Goal: Task Accomplishment & Management: Manage account settings

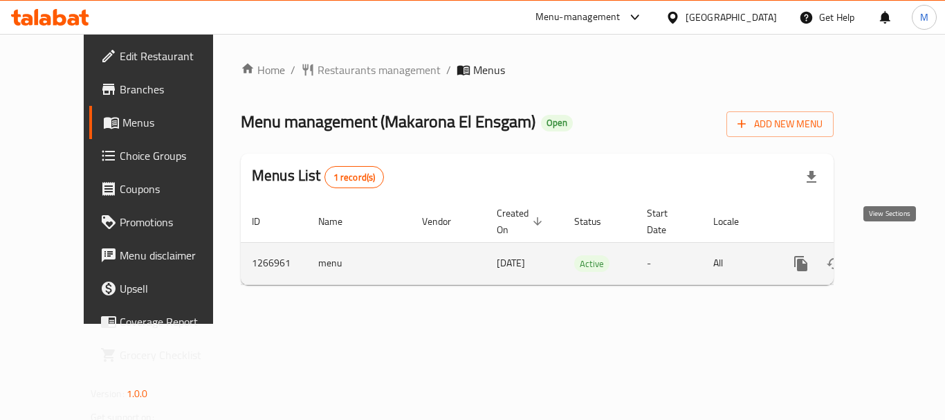
click at [895, 255] on icon "enhanced table" at bounding box center [901, 263] width 17 height 17
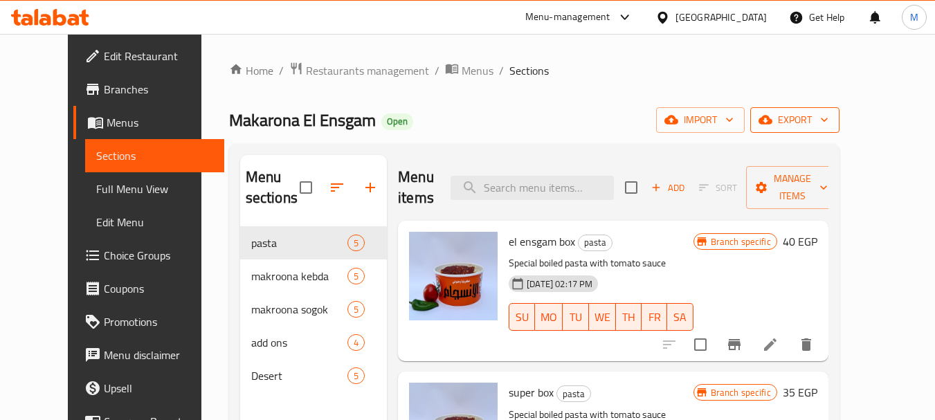
click at [827, 119] on icon "button" at bounding box center [824, 120] width 7 height 4
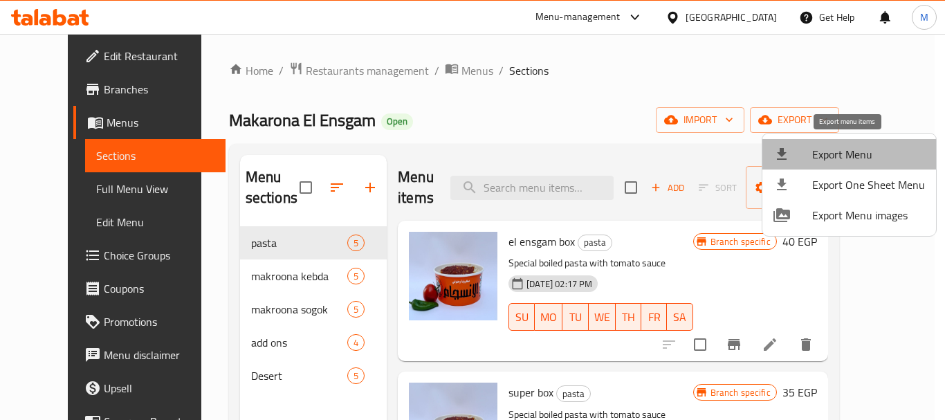
click at [861, 148] on span "Export Menu" at bounding box center [868, 154] width 113 height 17
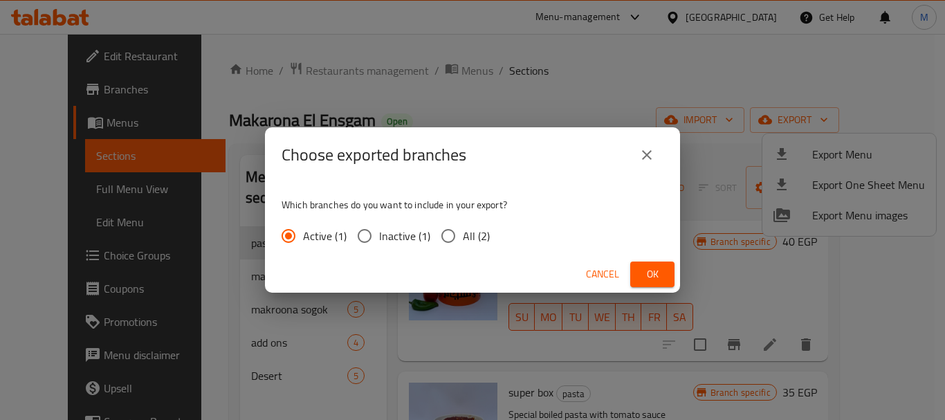
click at [470, 234] on span "All (2)" at bounding box center [476, 236] width 27 height 17
click at [463, 234] on input "All (2)" at bounding box center [448, 235] width 29 height 29
radio input "true"
drag, startPoint x: 656, startPoint y: 269, endPoint x: 619, endPoint y: 285, distance: 40.6
click at [650, 269] on span "Ok" at bounding box center [652, 274] width 22 height 17
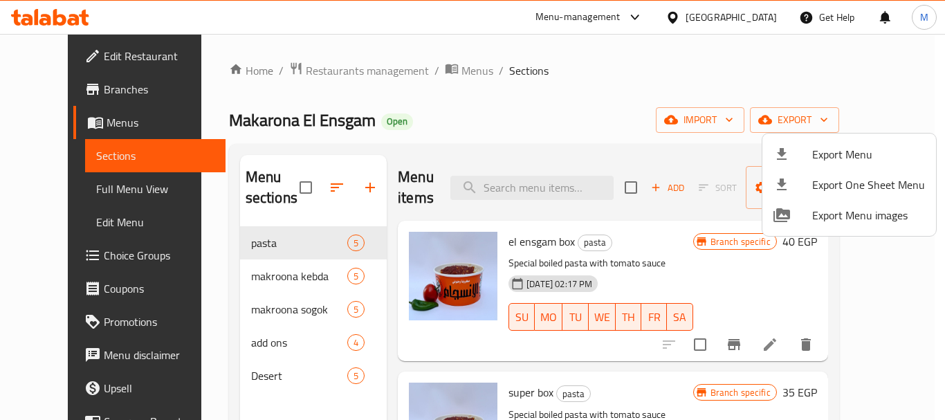
click at [362, 64] on div at bounding box center [472, 210] width 945 height 420
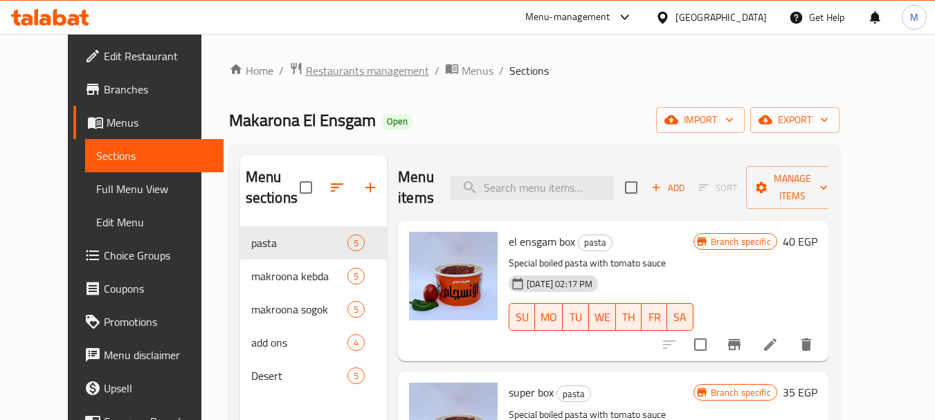
click at [361, 62] on span "Restaurants management" at bounding box center [367, 70] width 123 height 17
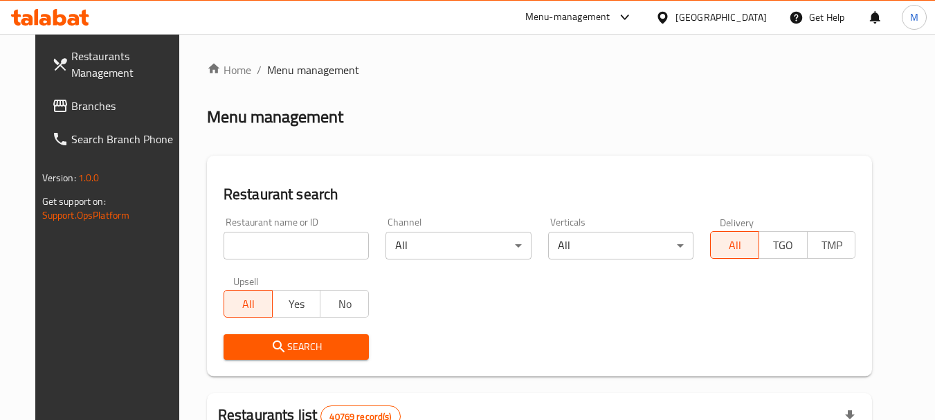
click at [670, 19] on icon at bounding box center [662, 17] width 15 height 15
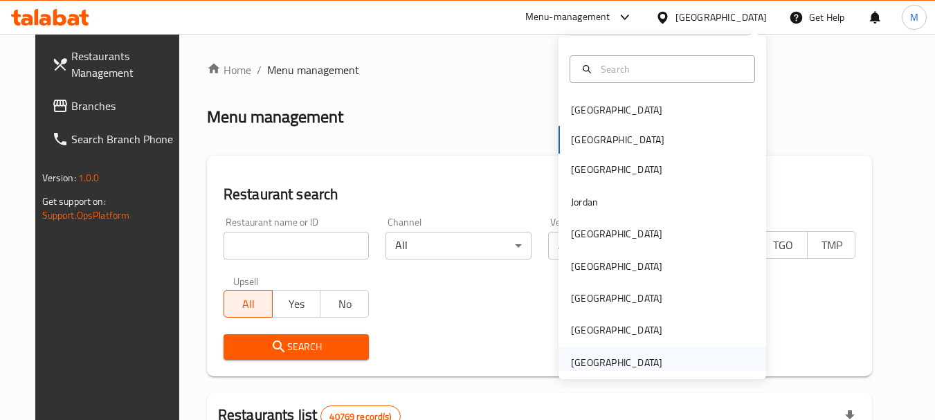
click at [636, 358] on div "United Arab Emirates" at bounding box center [616, 362] width 91 height 15
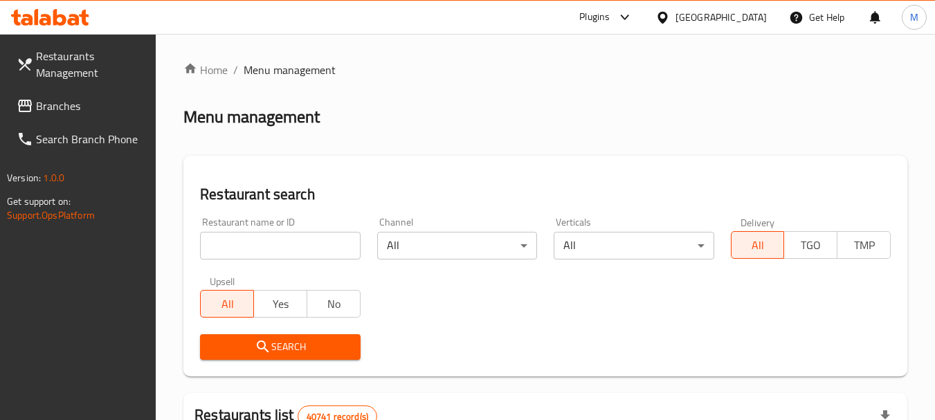
click at [281, 264] on div "Restaurant name or ID Restaurant name or ID" at bounding box center [280, 238] width 176 height 59
click at [282, 244] on input "search" at bounding box center [280, 246] width 160 height 28
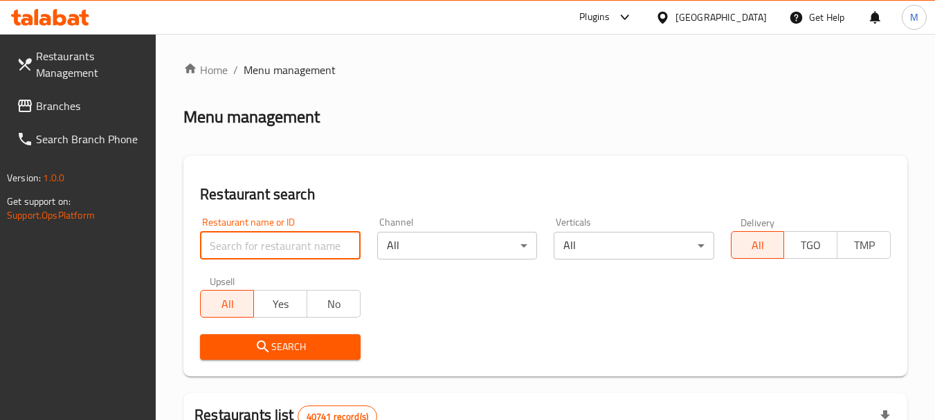
paste input "9646"
type input "9646"
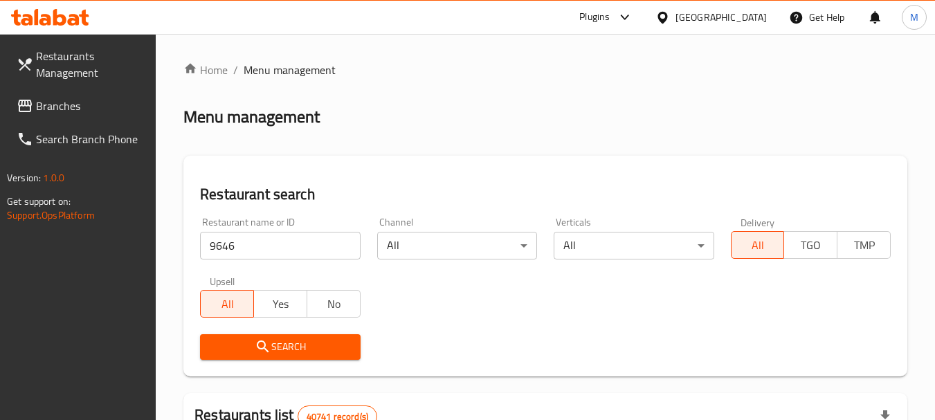
click at [277, 339] on span "Search" at bounding box center [280, 346] width 138 height 17
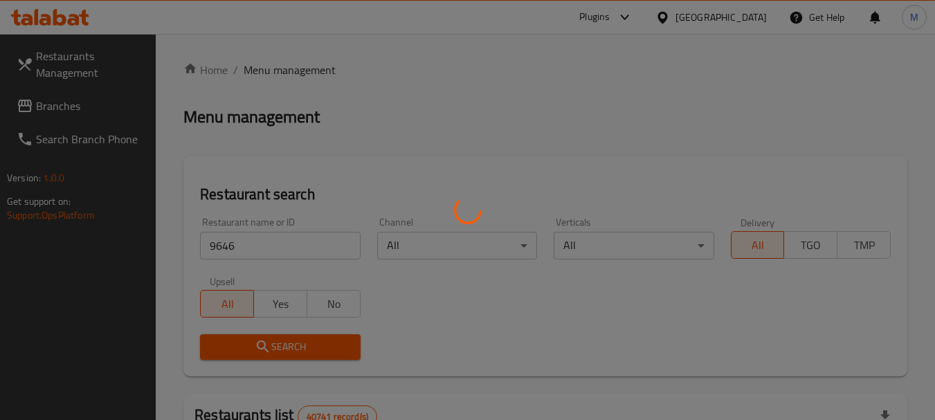
drag, startPoint x: 277, startPoint y: 339, endPoint x: 422, endPoint y: 329, distance: 145.0
click at [286, 338] on div at bounding box center [467, 210] width 935 height 420
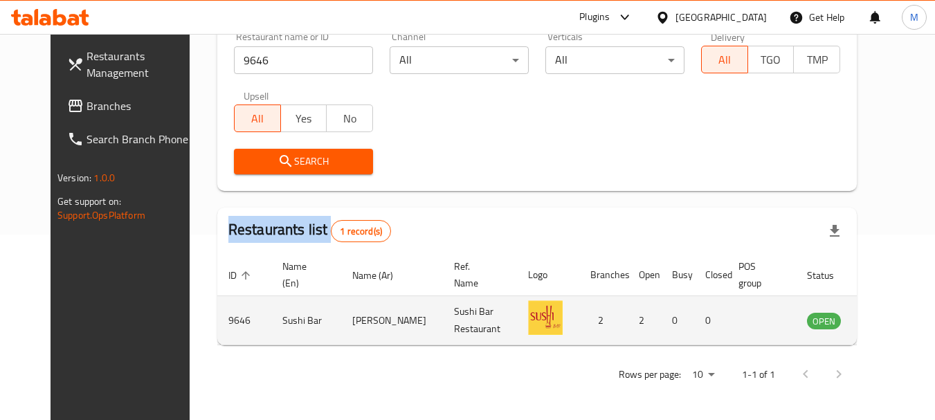
click at [888, 322] on icon "enhanced table" at bounding box center [890, 321] width 5 height 6
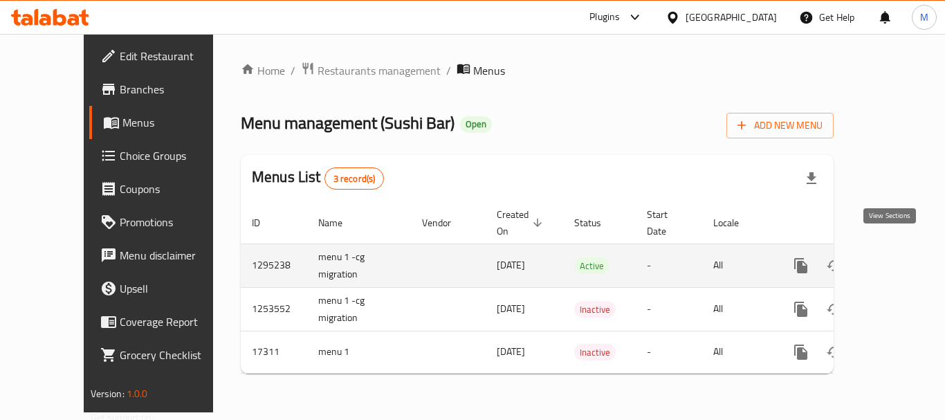
click at [898, 249] on link "enhanced table" at bounding box center [900, 265] width 33 height 33
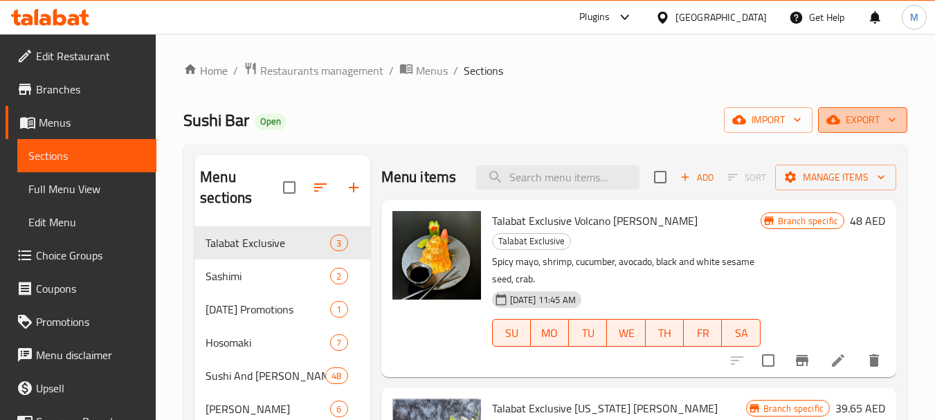
click at [867, 117] on span "export" at bounding box center [862, 119] width 67 height 17
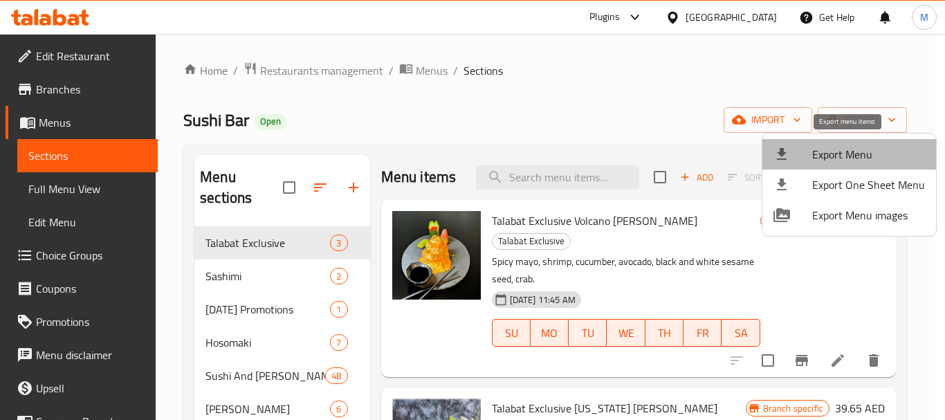
drag, startPoint x: 859, startPoint y: 160, endPoint x: 850, endPoint y: 160, distance: 9.0
click at [850, 160] on span "Export Menu" at bounding box center [868, 154] width 113 height 17
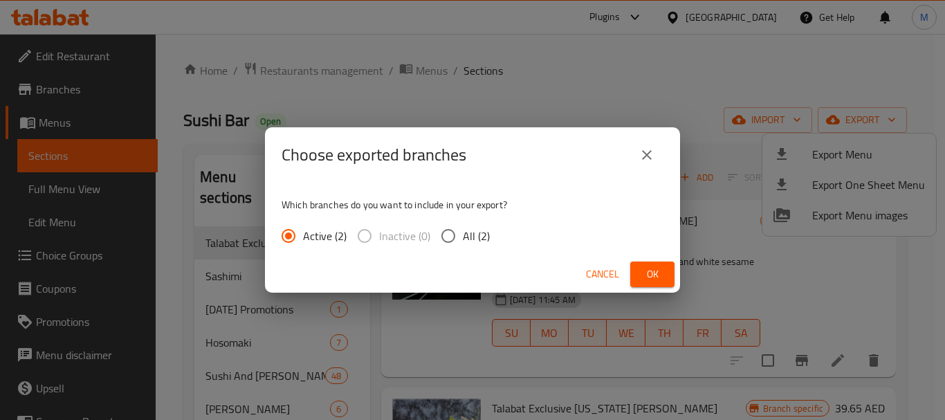
drag, startPoint x: 474, startPoint y: 240, endPoint x: 580, endPoint y: 277, distance: 112.9
click at [475, 240] on span "All (2)" at bounding box center [476, 236] width 27 height 17
drag, startPoint x: 446, startPoint y: 239, endPoint x: 475, endPoint y: 241, distance: 29.2
click at [446, 239] on input "All (2)" at bounding box center [448, 235] width 29 height 29
radio input "true"
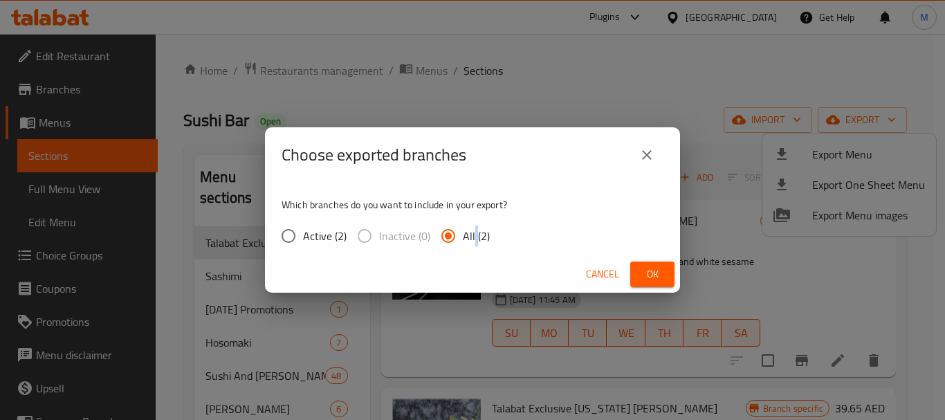
click at [650, 273] on span "Ok" at bounding box center [652, 274] width 22 height 17
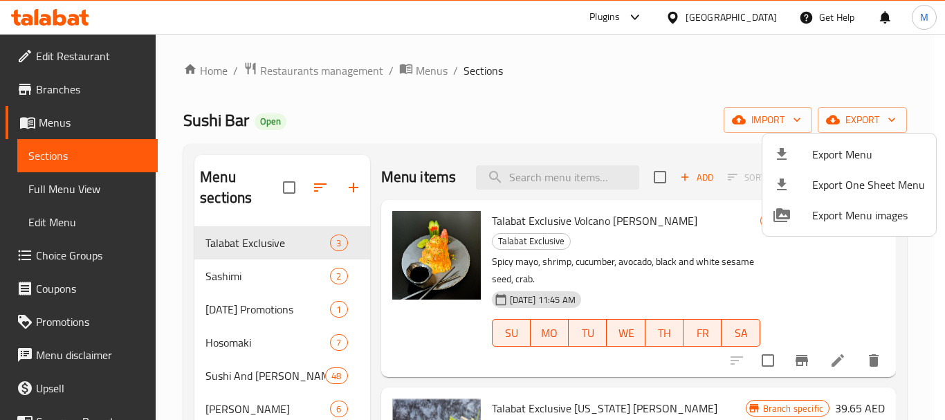
click at [303, 145] on div at bounding box center [472, 210] width 945 height 420
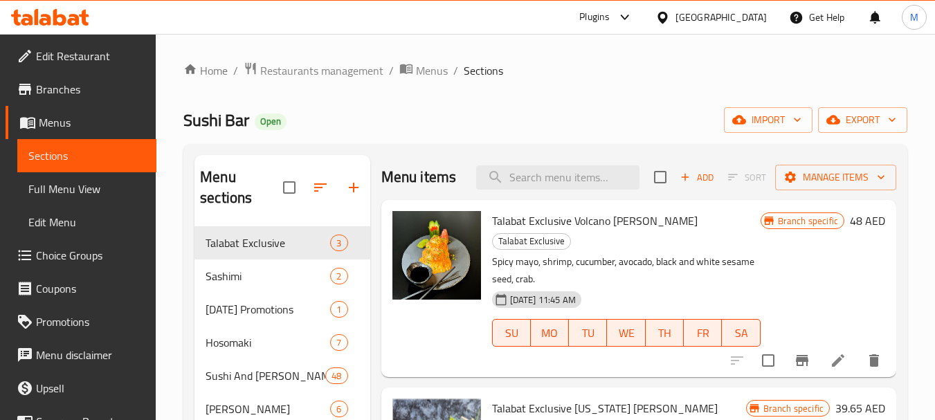
click at [96, 54] on span "Edit Restaurant" at bounding box center [90, 56] width 109 height 17
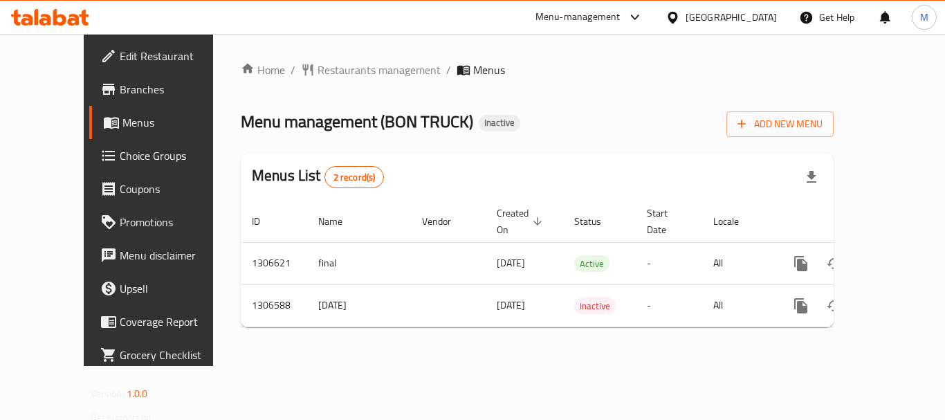
click at [686, 17] on div at bounding box center [676, 17] width 20 height 15
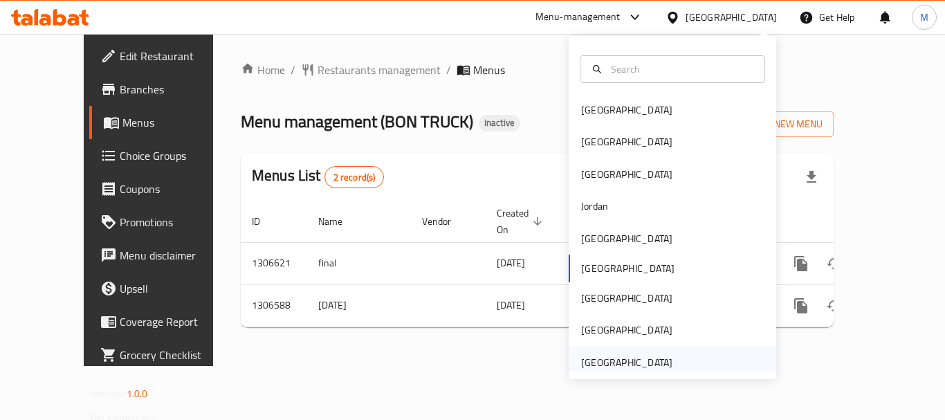
click at [666, 357] on div "[GEOGRAPHIC_DATA]" at bounding box center [626, 363] width 113 height 32
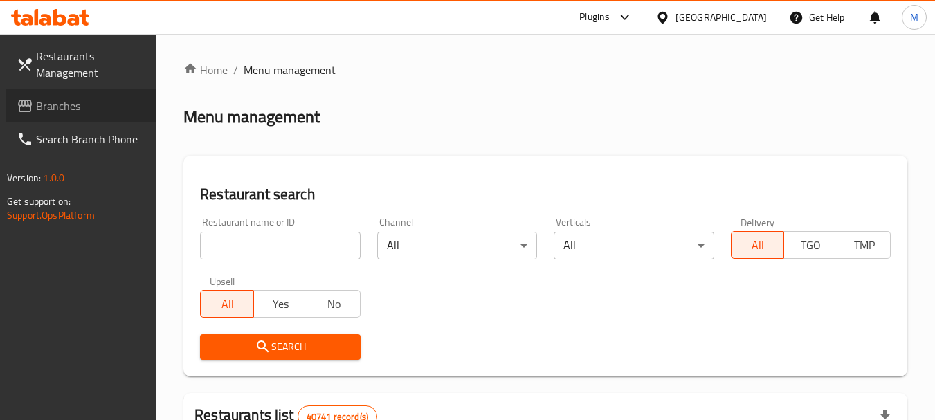
click at [49, 109] on span "Branches" at bounding box center [90, 106] width 109 height 17
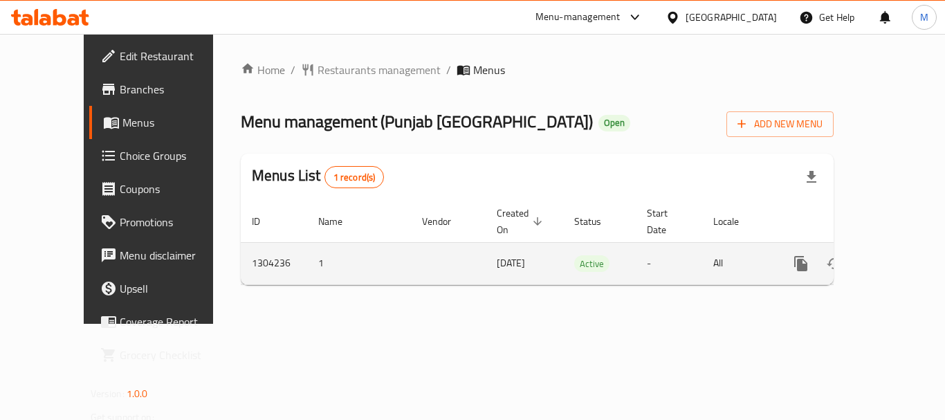
click at [896, 255] on icon "enhanced table" at bounding box center [901, 263] width 17 height 17
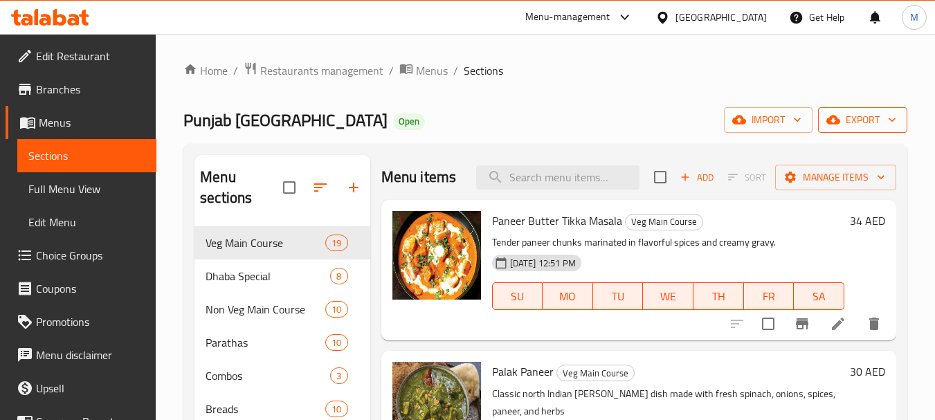
click at [885, 126] on icon "button" at bounding box center [892, 120] width 14 height 14
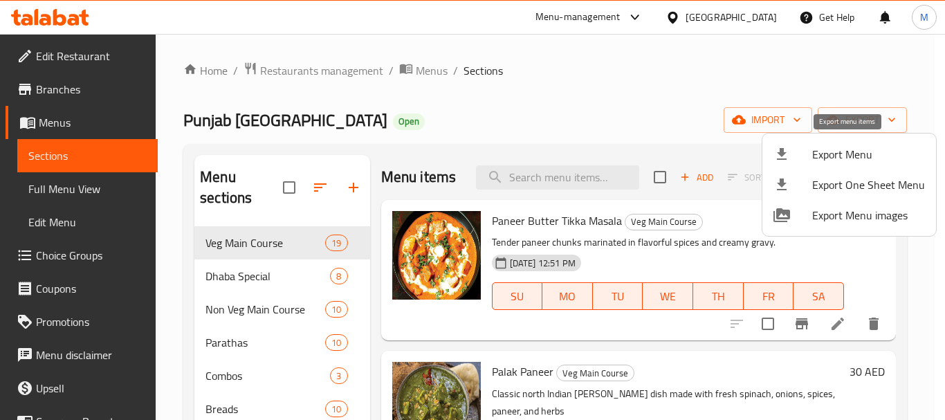
click at [860, 160] on span "Export Menu" at bounding box center [868, 154] width 113 height 17
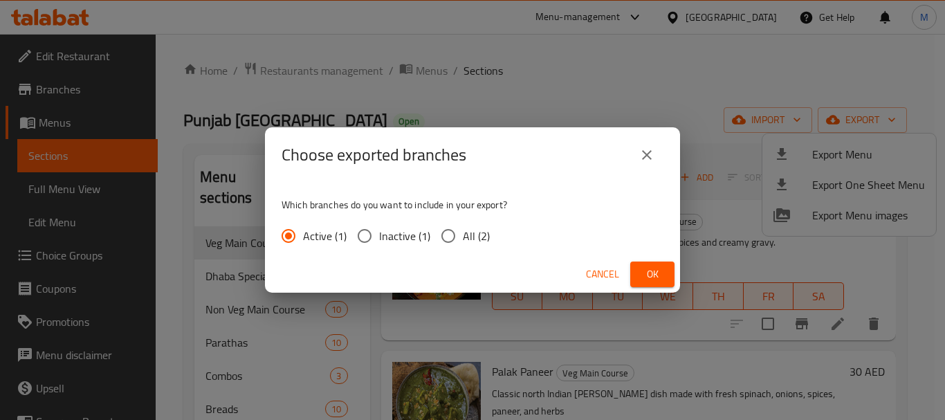
click at [463, 244] on span "All (2)" at bounding box center [476, 236] width 27 height 17
click at [463, 244] on input "All (2)" at bounding box center [448, 235] width 29 height 29
radio input "true"
click at [653, 273] on span "Ok" at bounding box center [652, 274] width 22 height 17
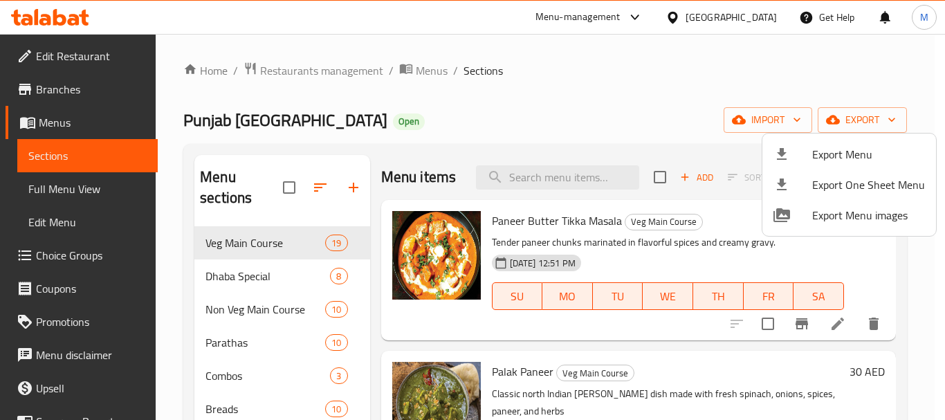
click at [29, 82] on div at bounding box center [472, 210] width 945 height 420
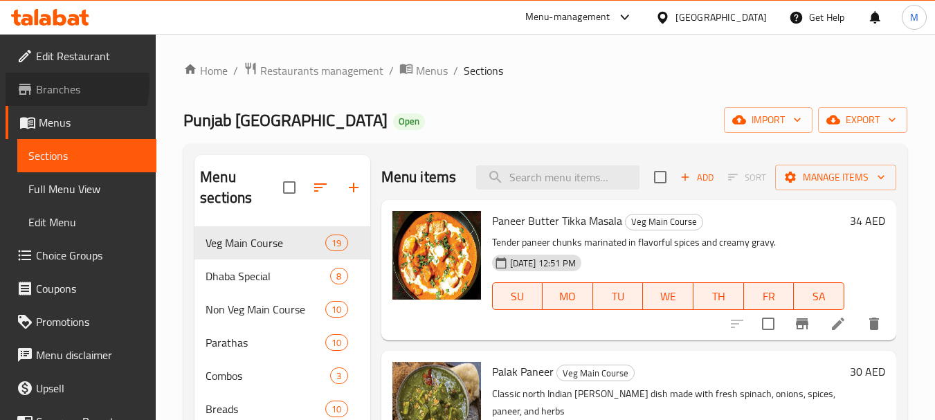
click at [29, 82] on icon at bounding box center [25, 89] width 17 height 17
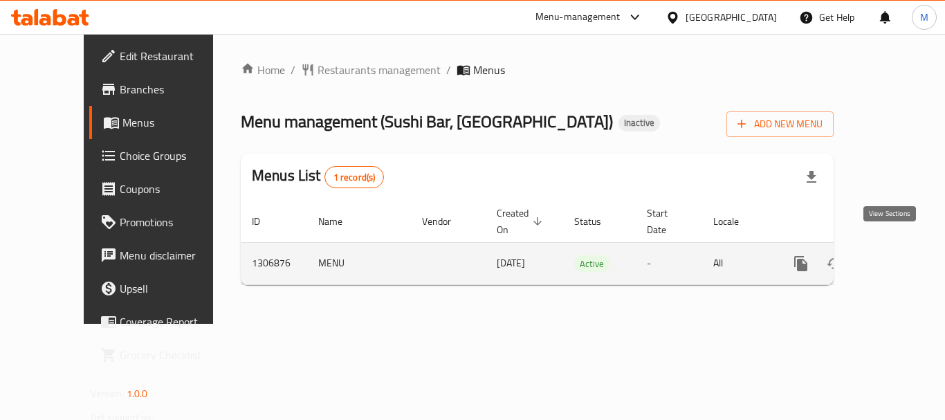
click at [893, 255] on icon "enhanced table" at bounding box center [901, 263] width 17 height 17
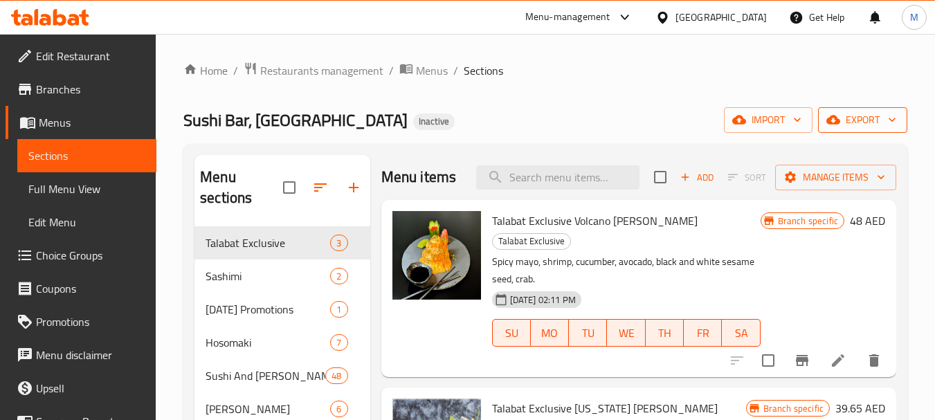
click at [863, 116] on span "export" at bounding box center [862, 119] width 67 height 17
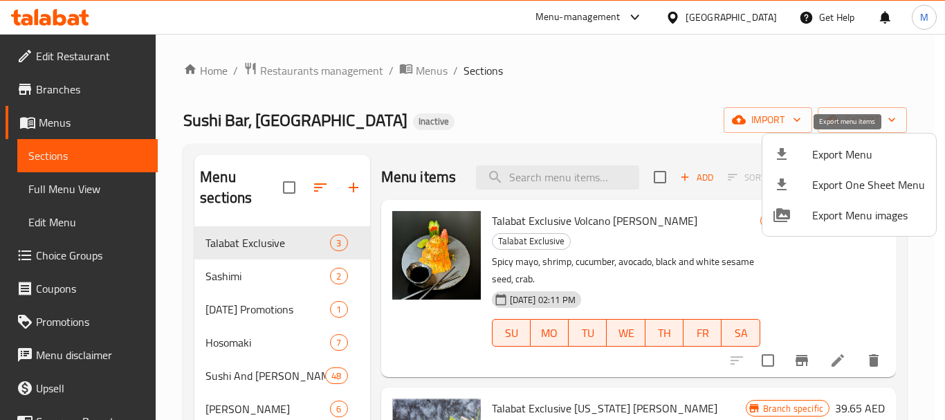
click at [829, 154] on span "Export Menu" at bounding box center [868, 154] width 113 height 17
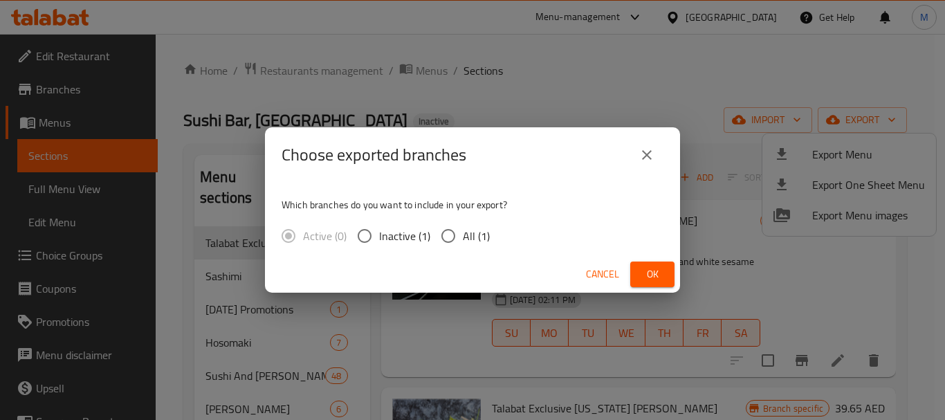
click at [455, 235] on input "All (1)" at bounding box center [448, 235] width 29 height 29
radio input "true"
drag, startPoint x: 637, startPoint y: 269, endPoint x: 513, endPoint y: 235, distance: 128.6
click at [638, 267] on button "Ok" at bounding box center [652, 275] width 44 height 26
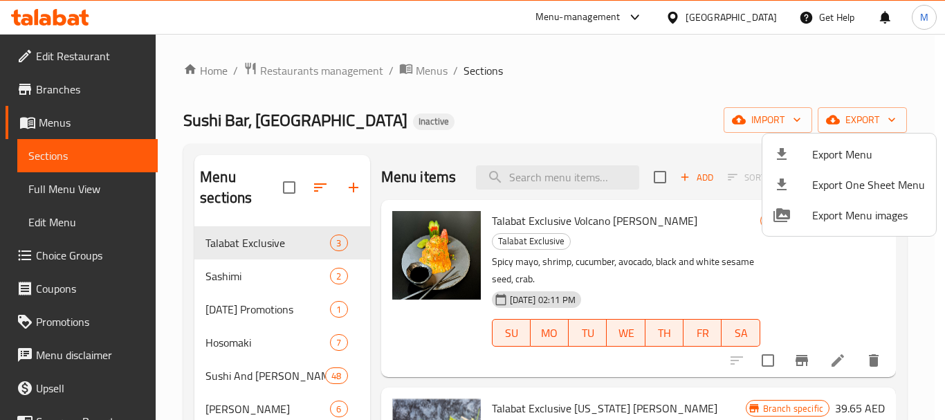
click at [586, 117] on div at bounding box center [472, 210] width 945 height 420
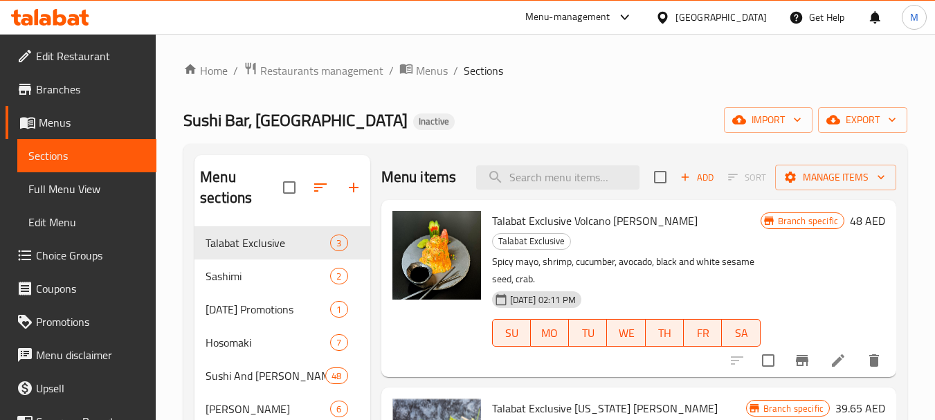
click at [83, 54] on span "Edit Restaurant" at bounding box center [90, 56] width 109 height 17
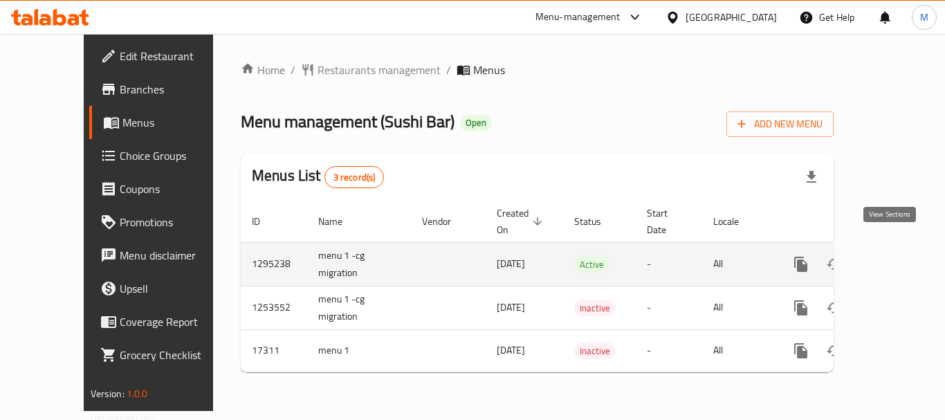
click at [896, 256] on icon "enhanced table" at bounding box center [901, 264] width 17 height 17
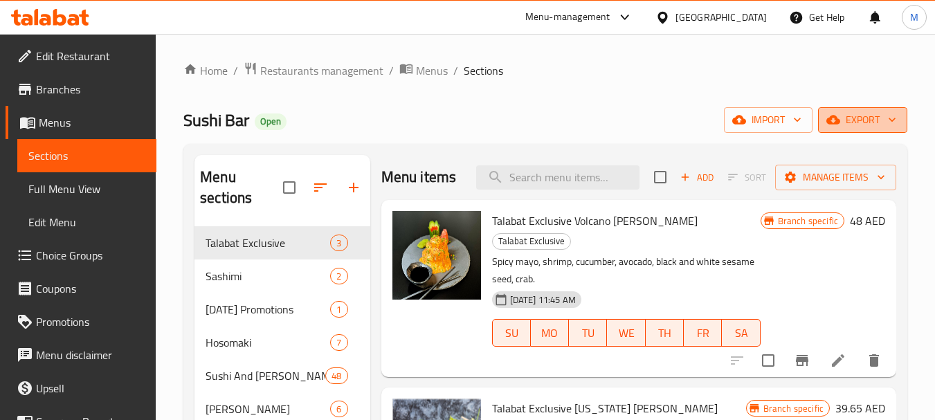
click at [866, 119] on span "export" at bounding box center [862, 119] width 67 height 17
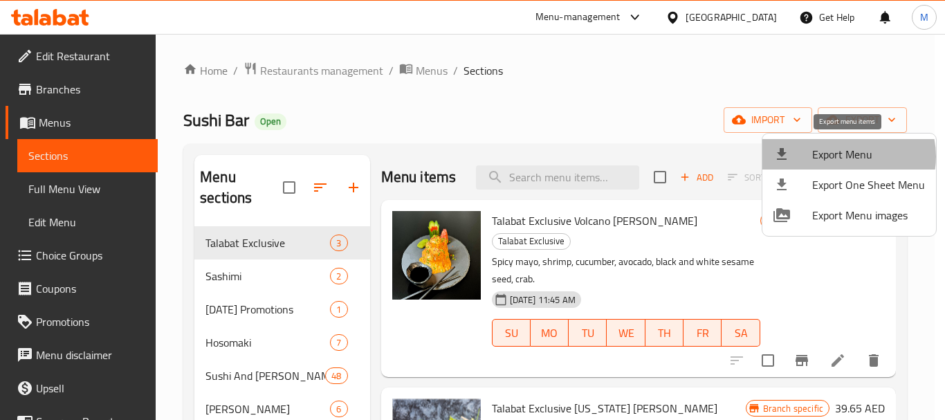
click at [847, 156] on span "Export Menu" at bounding box center [868, 154] width 113 height 17
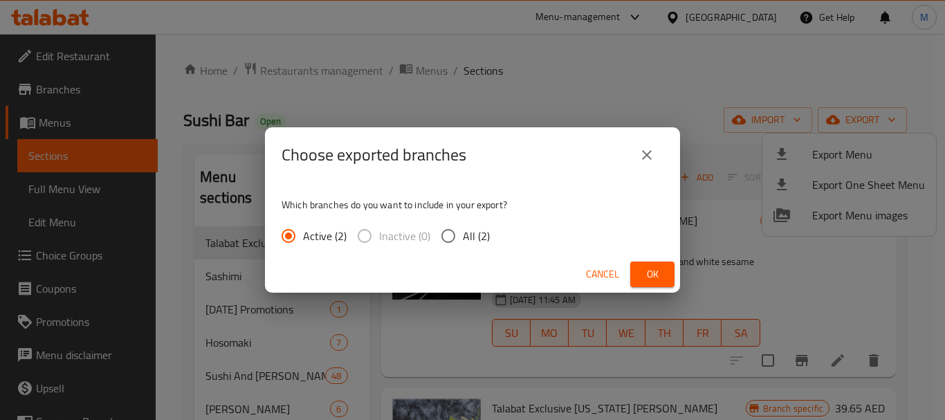
click at [470, 239] on span "All (2)" at bounding box center [476, 236] width 27 height 17
click at [463, 239] on input "All (2)" at bounding box center [448, 235] width 29 height 29
radio input "true"
click at [650, 272] on span "Ok" at bounding box center [652, 274] width 22 height 17
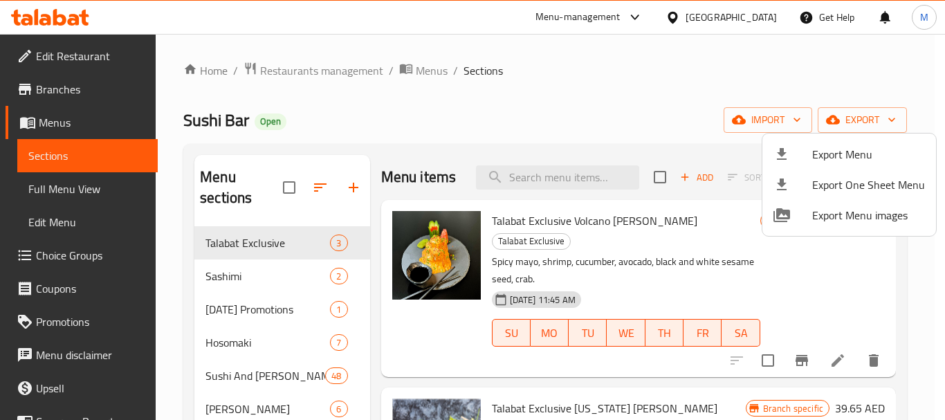
click at [280, 77] on div at bounding box center [472, 210] width 945 height 420
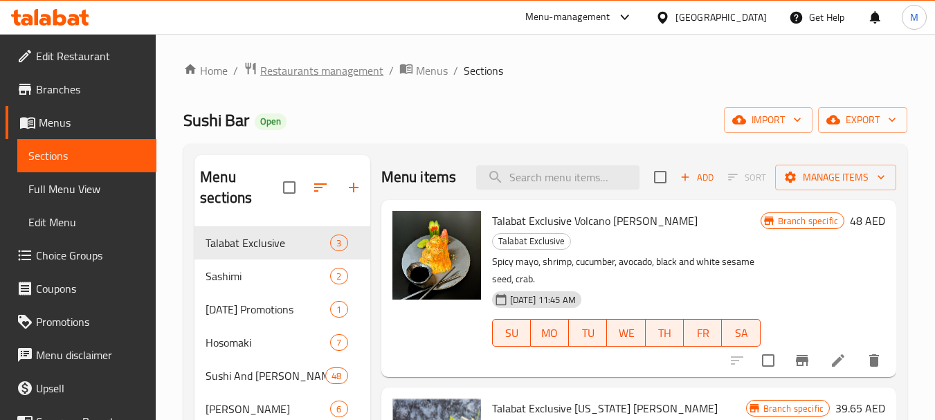
click at [283, 74] on span "Restaurants management" at bounding box center [321, 70] width 123 height 17
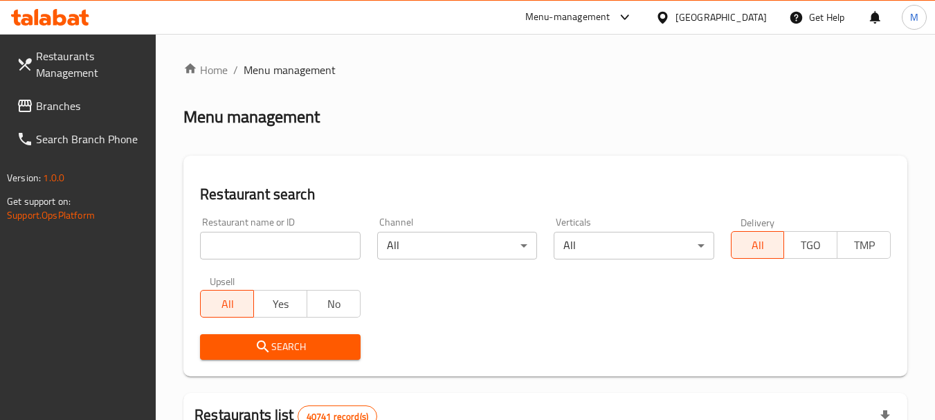
click at [739, 21] on div "[GEOGRAPHIC_DATA]" at bounding box center [720, 17] width 91 height 15
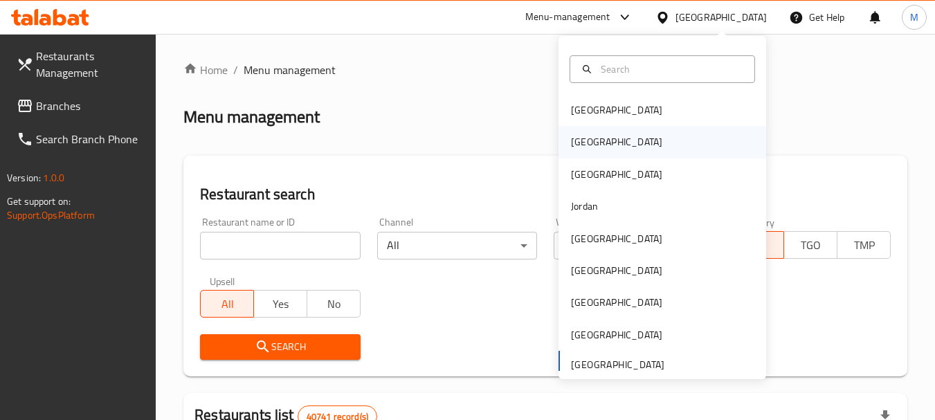
click at [594, 146] on div "Egypt" at bounding box center [616, 142] width 113 height 32
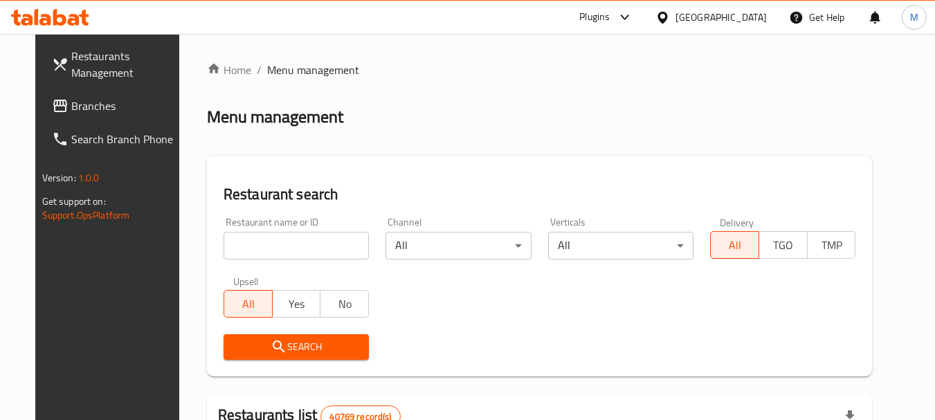
click at [86, 118] on link "Branches" at bounding box center [116, 105] width 151 height 33
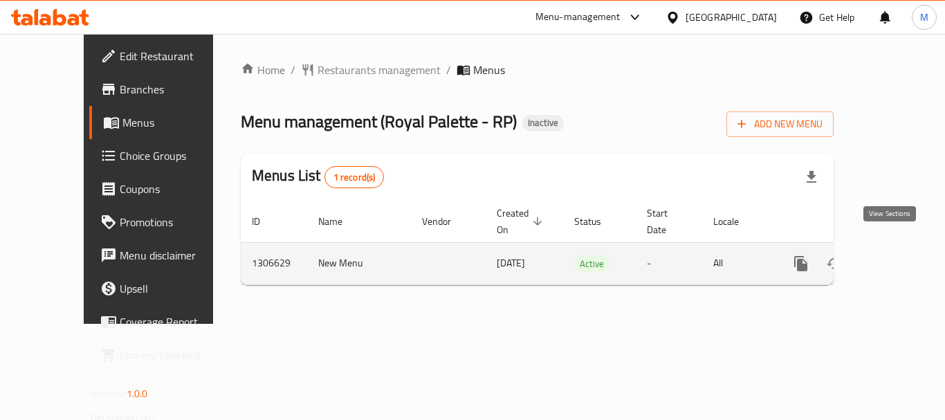
click at [893, 255] on icon "enhanced table" at bounding box center [901, 263] width 17 height 17
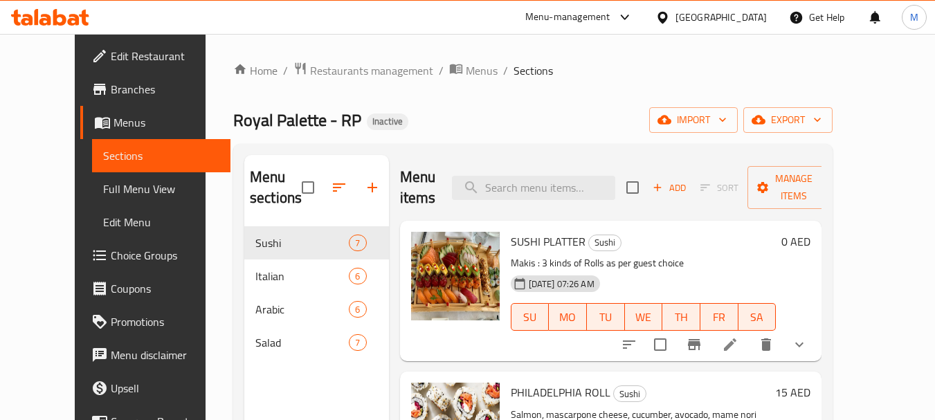
click at [111, 89] on span "Branches" at bounding box center [165, 89] width 109 height 17
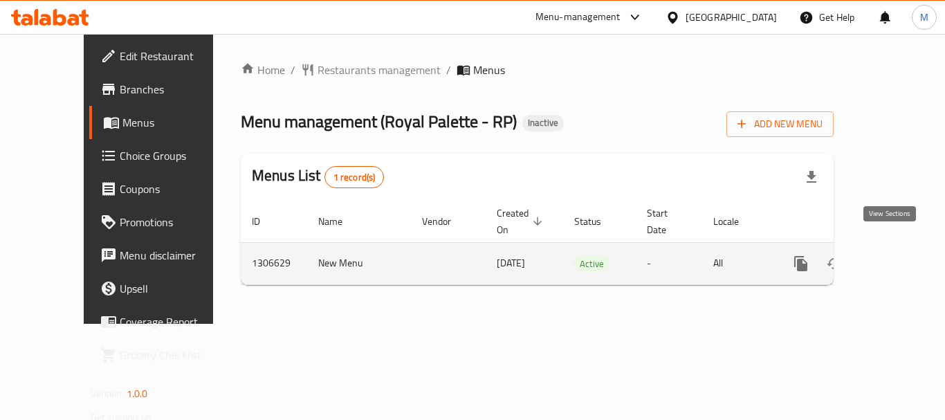
click at [893, 255] on icon "enhanced table" at bounding box center [901, 263] width 17 height 17
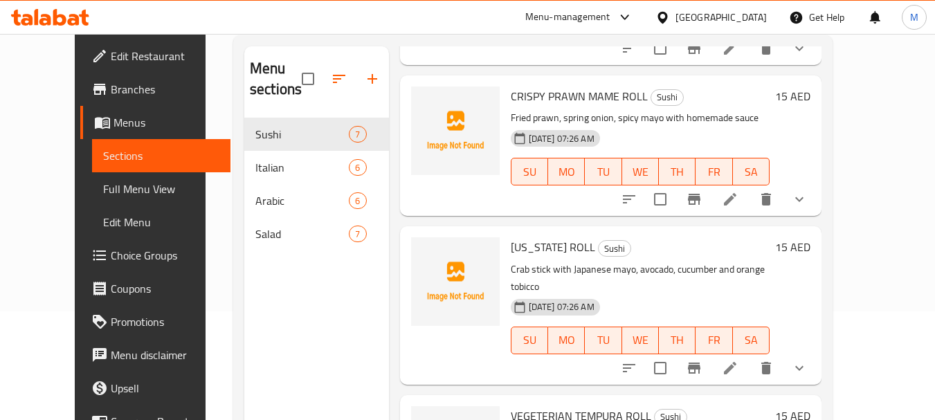
scroll to position [194, 0]
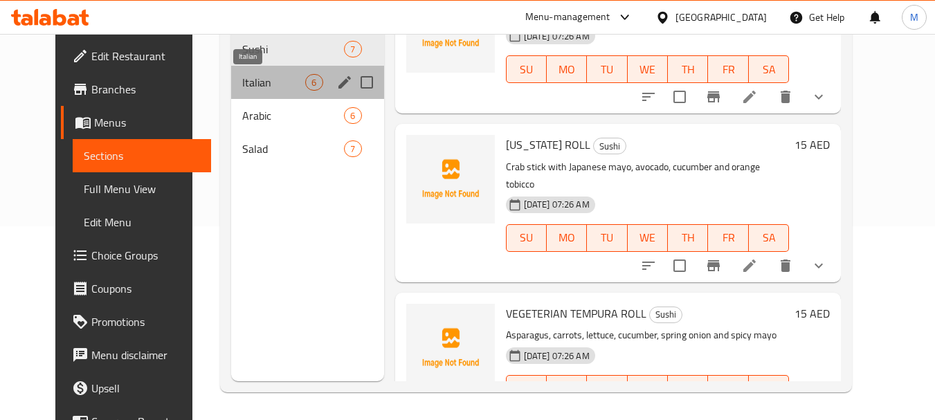
drag, startPoint x: 221, startPoint y: 89, endPoint x: 226, endPoint y: 116, distance: 27.4
click at [242, 88] on span "Italian" at bounding box center [273, 82] width 63 height 17
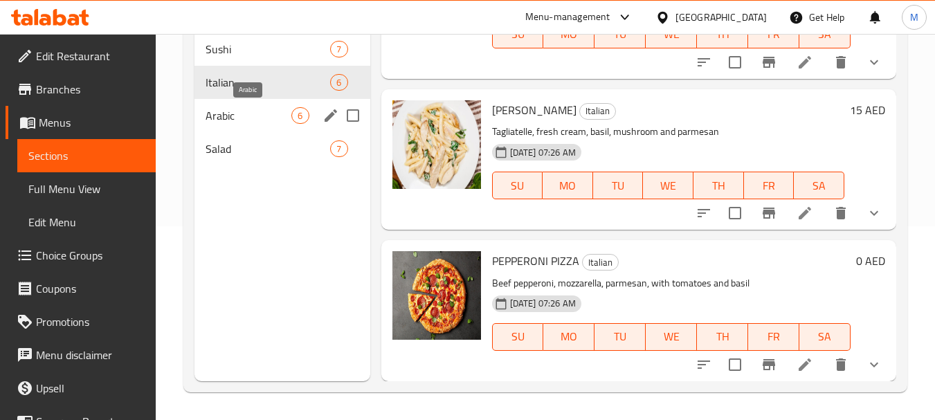
scroll to position [560, 0]
click at [228, 118] on span "Arabic" at bounding box center [248, 115] width 86 height 17
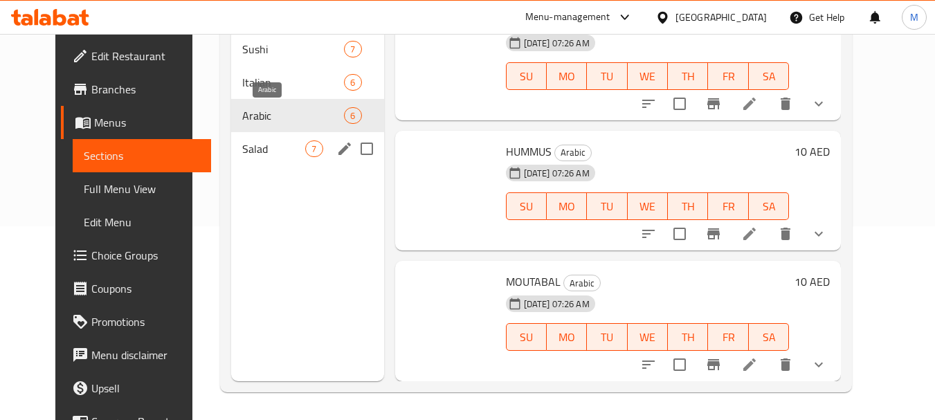
scroll to position [480, 0]
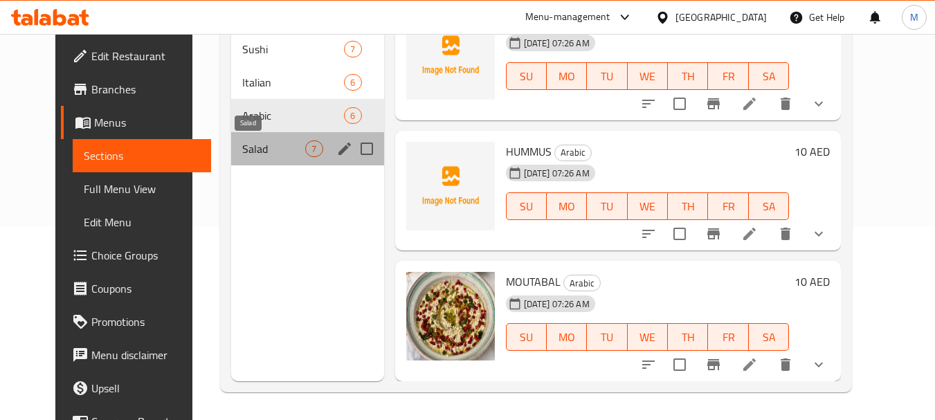
click at [242, 143] on span "Salad" at bounding box center [273, 148] width 63 height 17
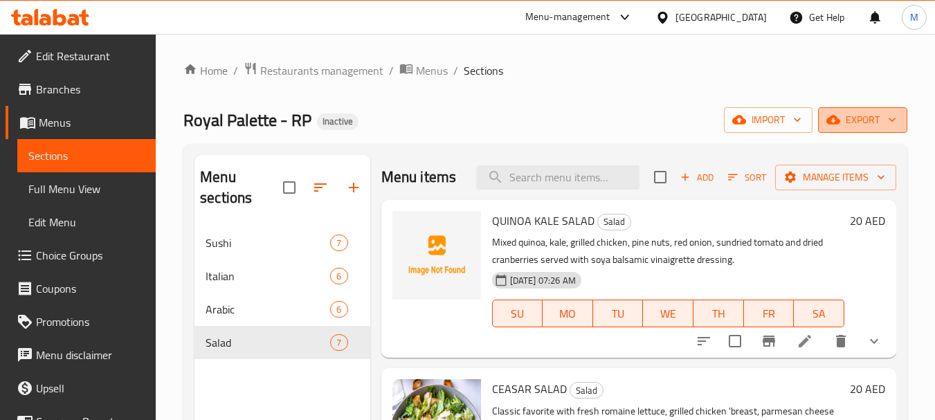
click at [868, 123] on span "export" at bounding box center [862, 119] width 67 height 17
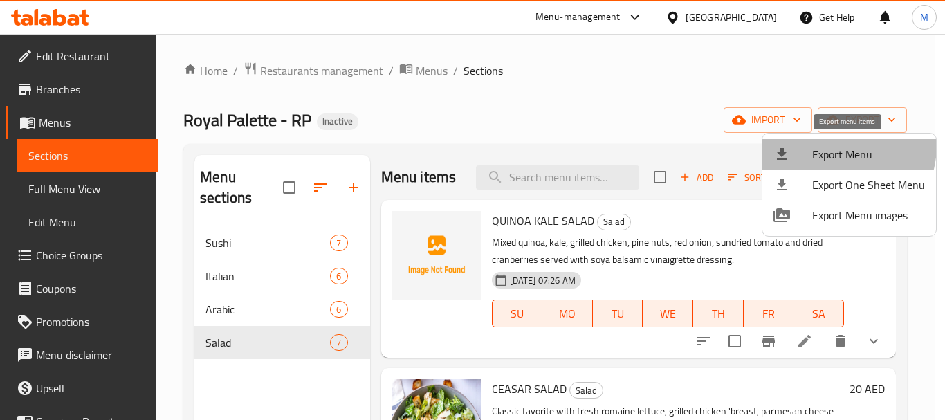
click at [832, 146] on span "Export Menu" at bounding box center [868, 154] width 113 height 17
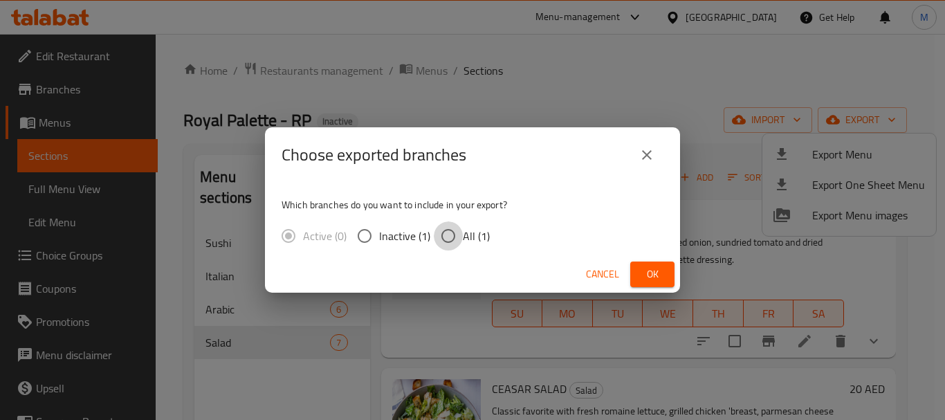
click at [441, 241] on input "All (1)" at bounding box center [448, 235] width 29 height 29
radio input "true"
click at [658, 273] on span "Ok" at bounding box center [652, 274] width 22 height 17
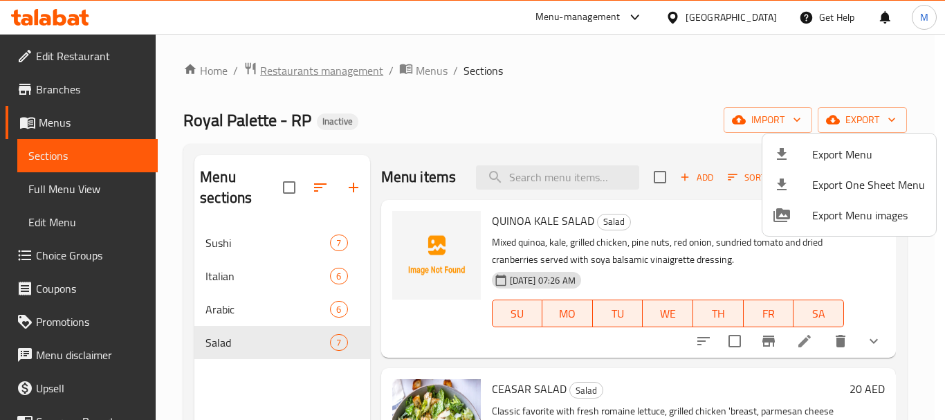
click at [342, 75] on div at bounding box center [472, 210] width 945 height 420
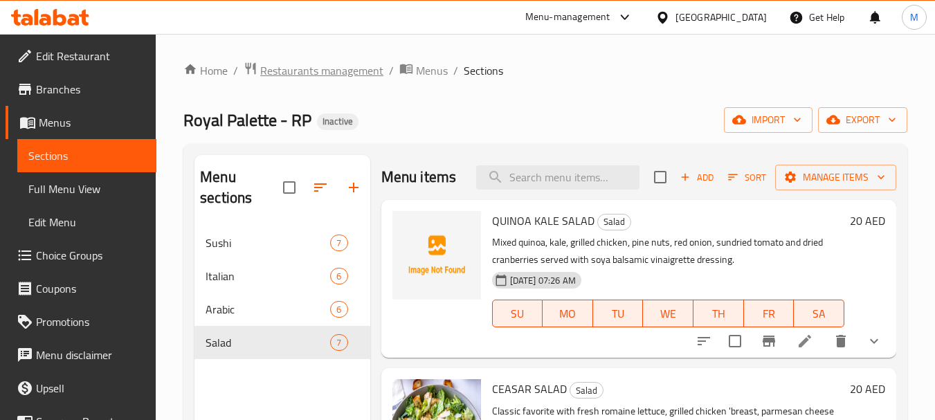
click at [342, 73] on span "Restaurants management" at bounding box center [321, 70] width 123 height 17
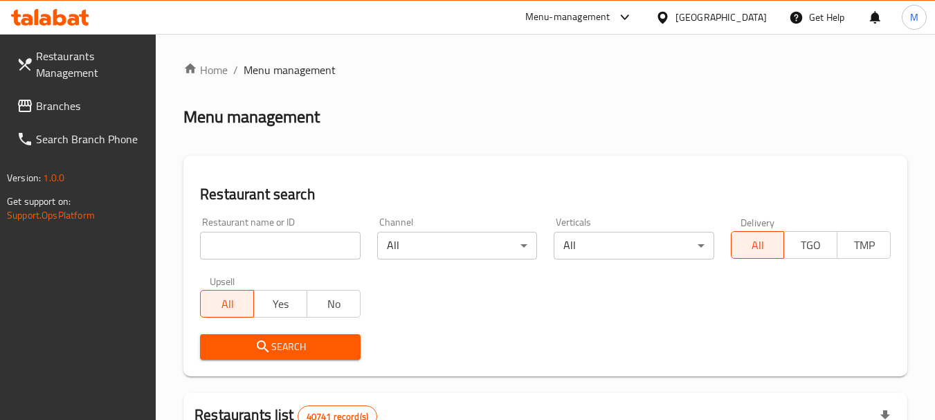
drag, startPoint x: 414, startPoint y: 166, endPoint x: 381, endPoint y: 20, distance: 149.7
click at [414, 162] on div "Restaurant search Restaurant name or ID Restaurant name or ID Channel All ​ Ver…" at bounding box center [545, 266] width 724 height 221
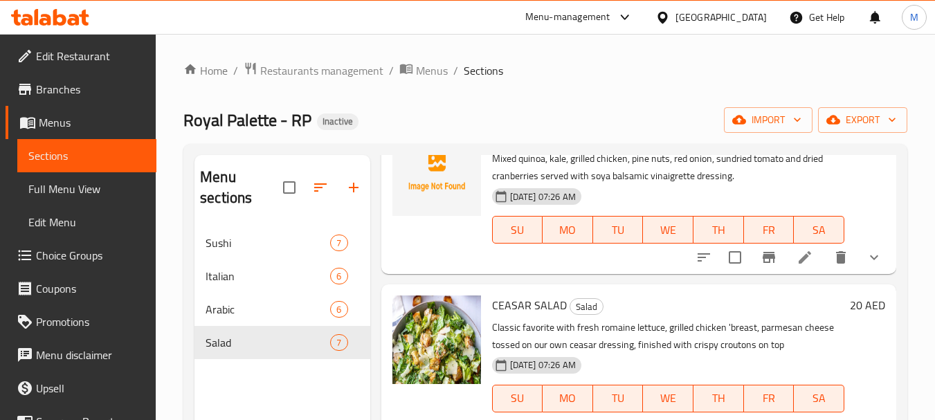
scroll to position [69, 0]
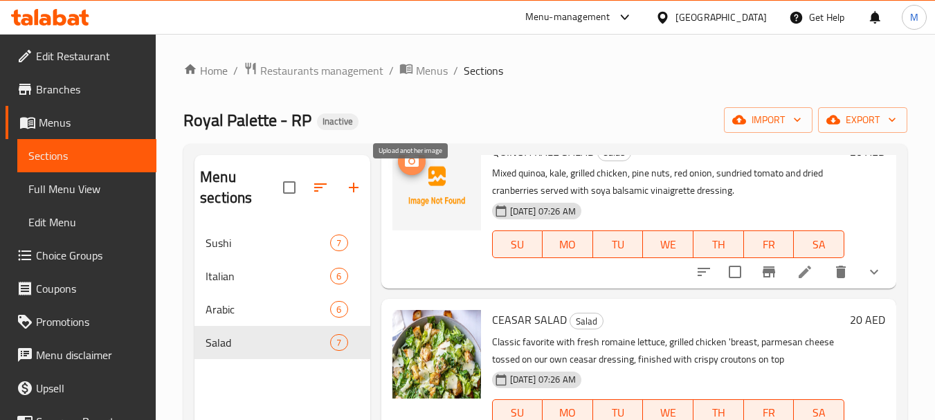
click at [408, 170] on icon "upload picture" at bounding box center [411, 161] width 17 height 17
click at [406, 170] on icon "upload picture" at bounding box center [411, 161] width 17 height 17
click at [411, 163] on circle "upload picture" at bounding box center [411, 161] width 4 height 4
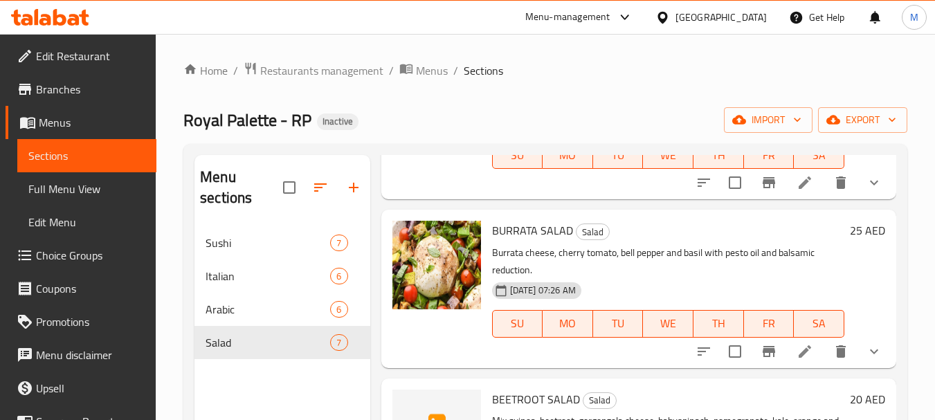
scroll to position [415, 0]
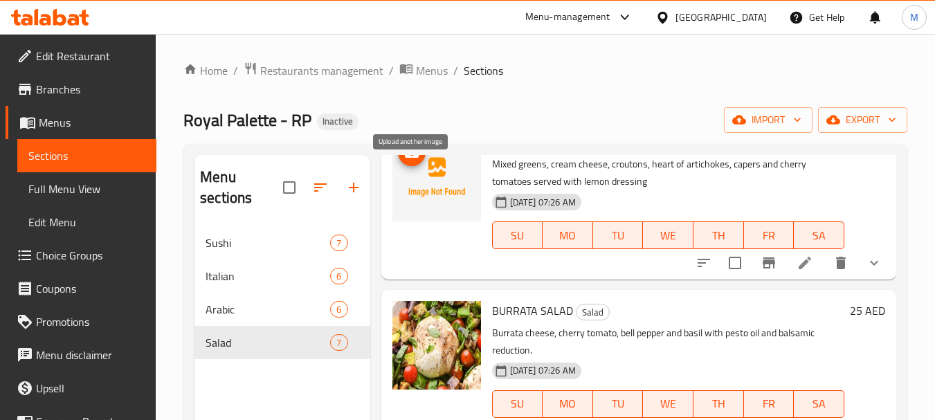
click at [417, 158] on icon "upload picture" at bounding box center [412, 151] width 14 height 12
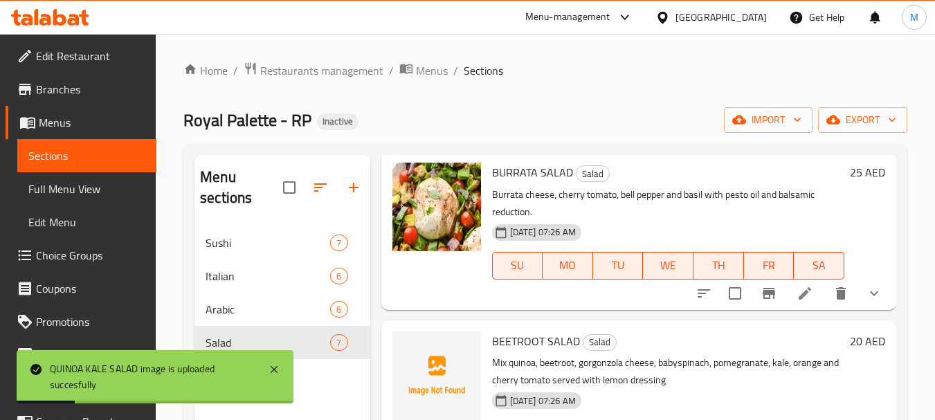
scroll to position [623, 0]
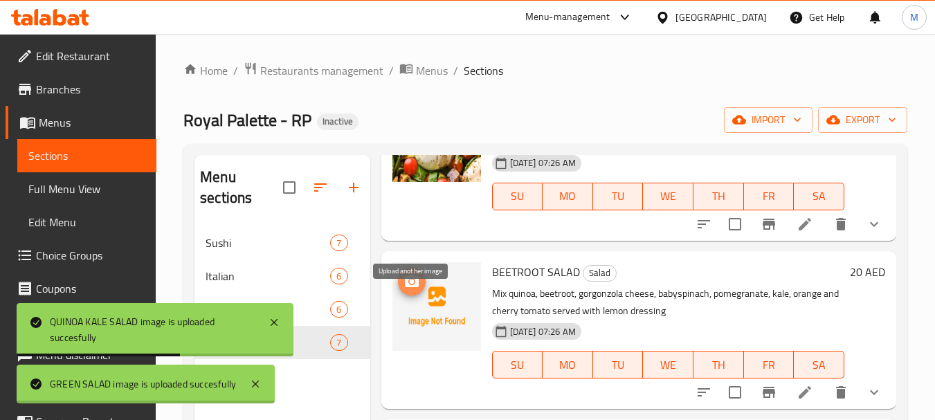
click at [405, 287] on icon "upload picture" at bounding box center [412, 281] width 14 height 12
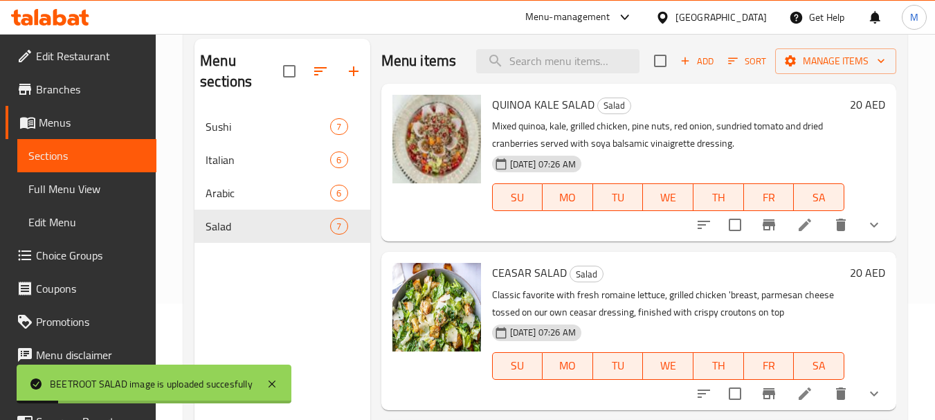
scroll to position [0, 0]
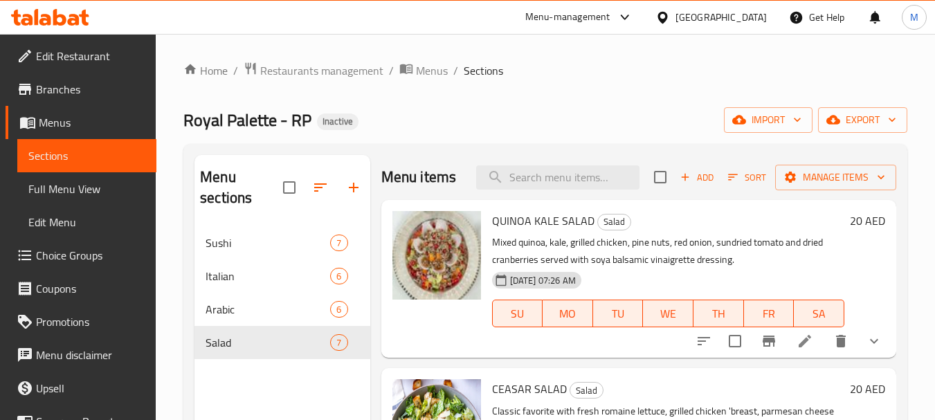
click at [544, 231] on span "QUINOA KALE SALAD" at bounding box center [543, 220] width 102 height 21
copy h6 "QUINOA KALE SALAD"
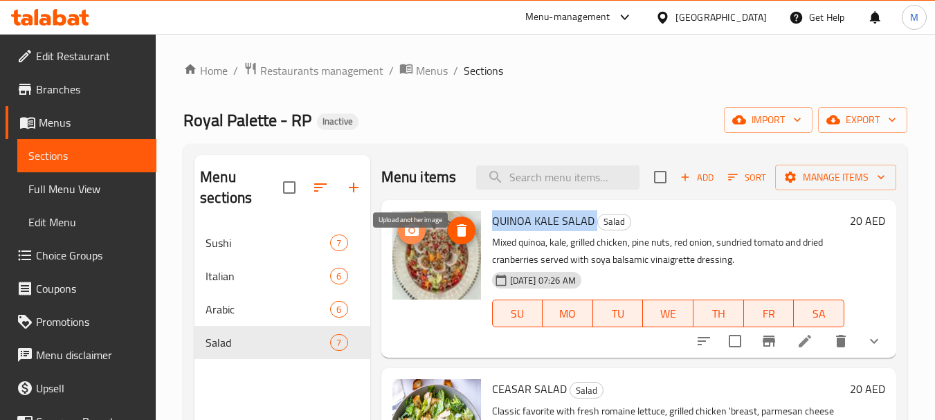
click at [424, 239] on span "upload picture" at bounding box center [412, 230] width 28 height 17
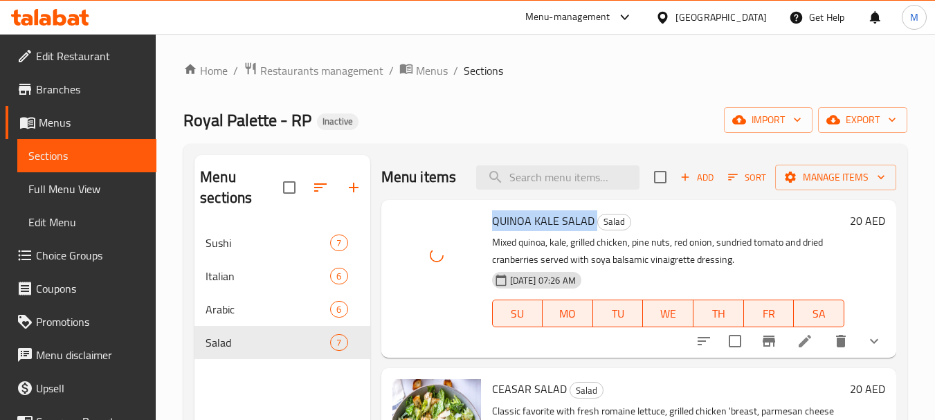
click at [534, 231] on span "QUINOA KALE SALAD" at bounding box center [543, 220] width 102 height 21
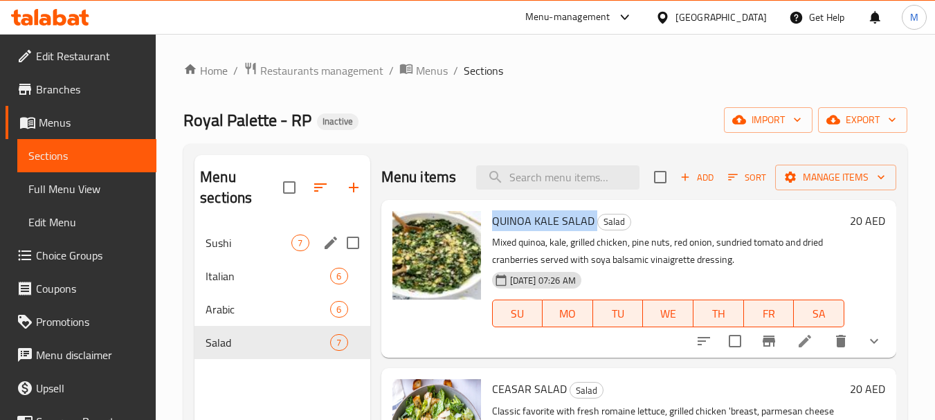
click at [229, 244] on span "Sushi" at bounding box center [248, 243] width 86 height 17
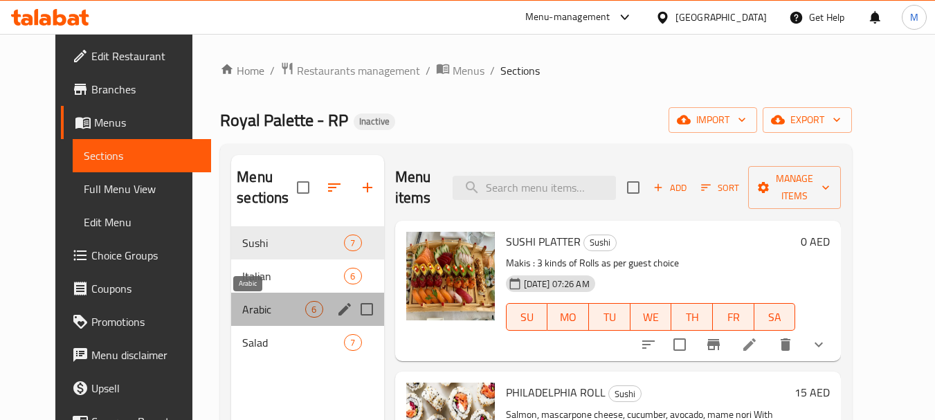
click at [242, 314] on span "Arabic" at bounding box center [273, 309] width 63 height 17
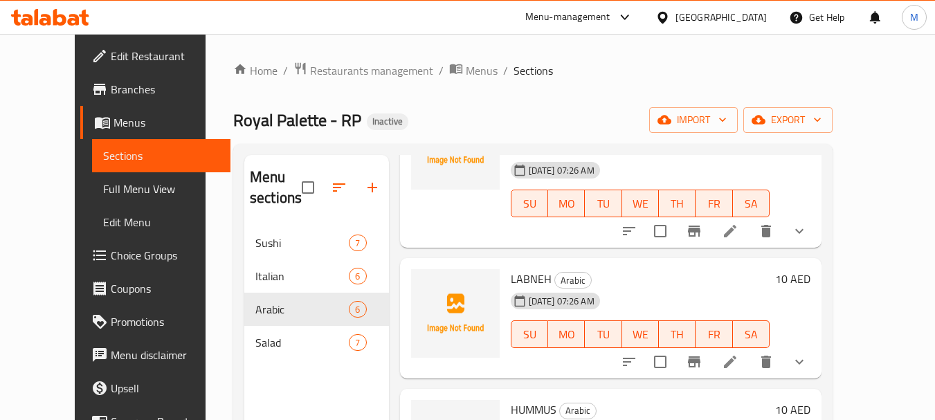
scroll to position [480, 0]
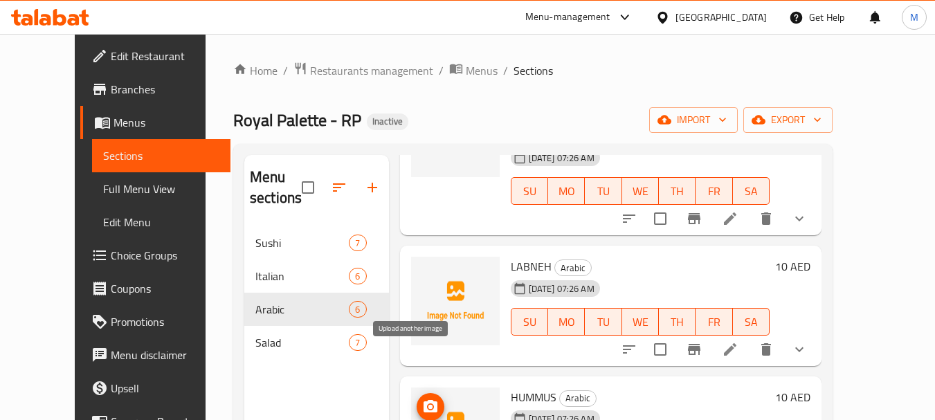
click at [428, 405] on circle "upload picture" at bounding box center [430, 407] width 4 height 4
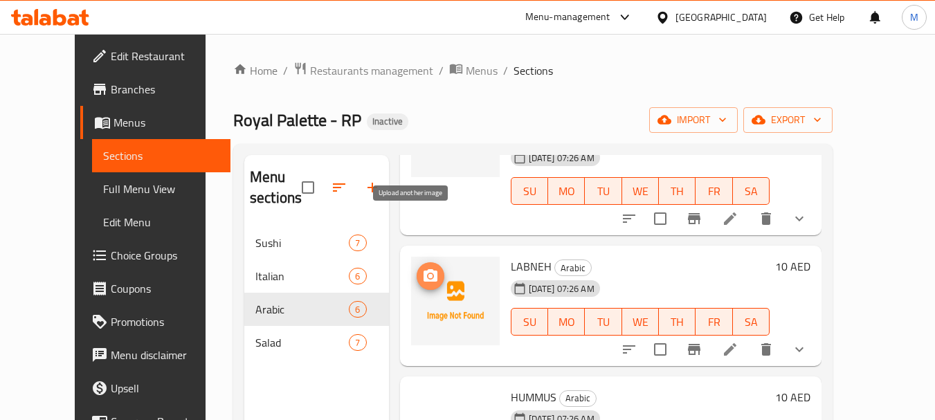
click at [417, 268] on span "upload picture" at bounding box center [431, 276] width 28 height 17
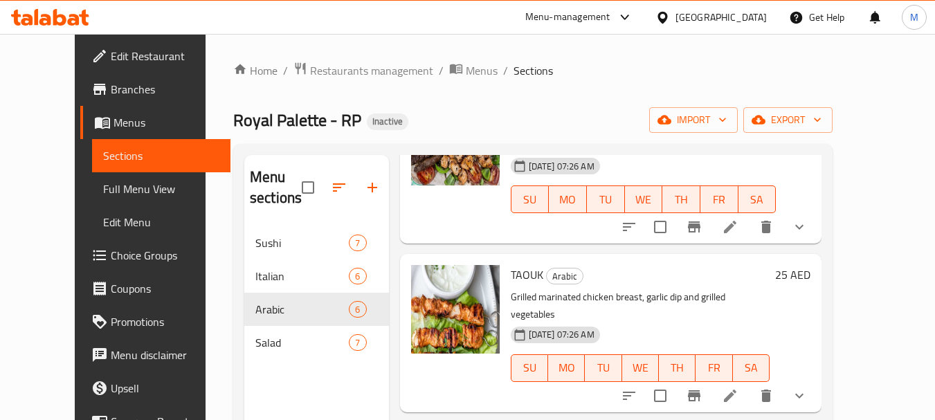
scroll to position [134, 0]
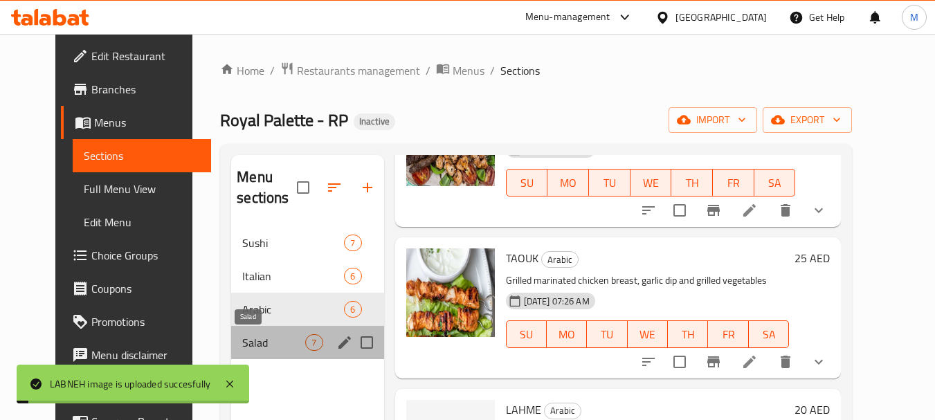
click at [242, 342] on span "Salad" at bounding box center [273, 342] width 63 height 17
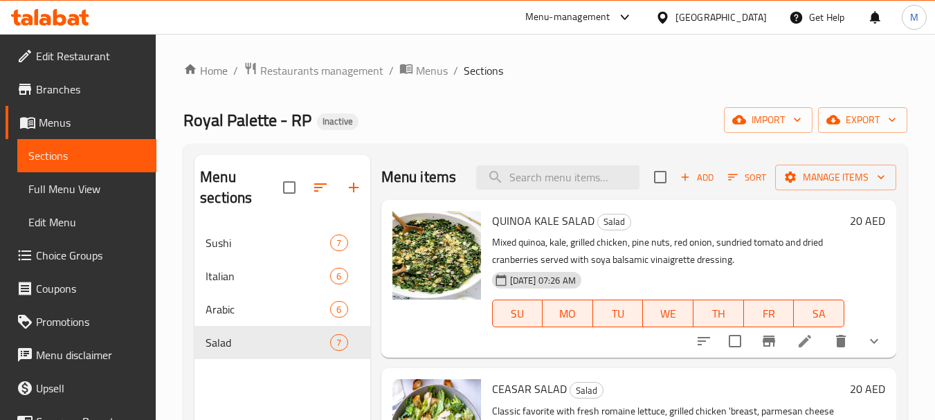
click at [533, 231] on span "QUINOA KALE SALAD" at bounding box center [543, 220] width 102 height 21
copy h6 "QUINOA KALE SALAD"
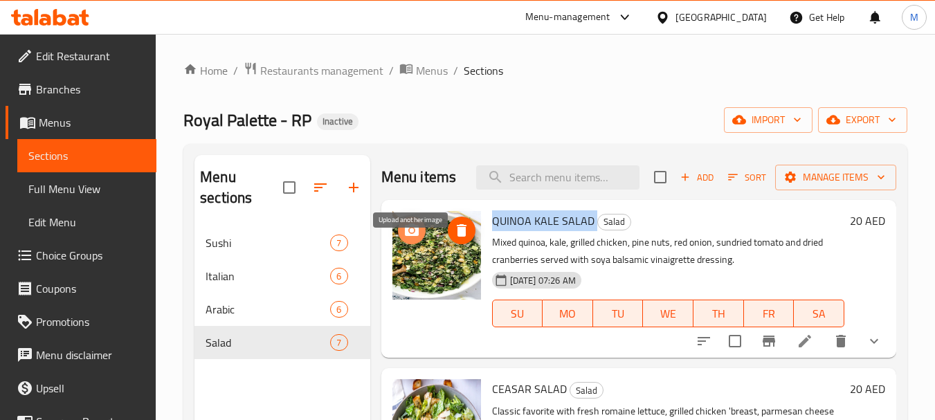
click at [417, 236] on icon "upload picture" at bounding box center [412, 229] width 14 height 12
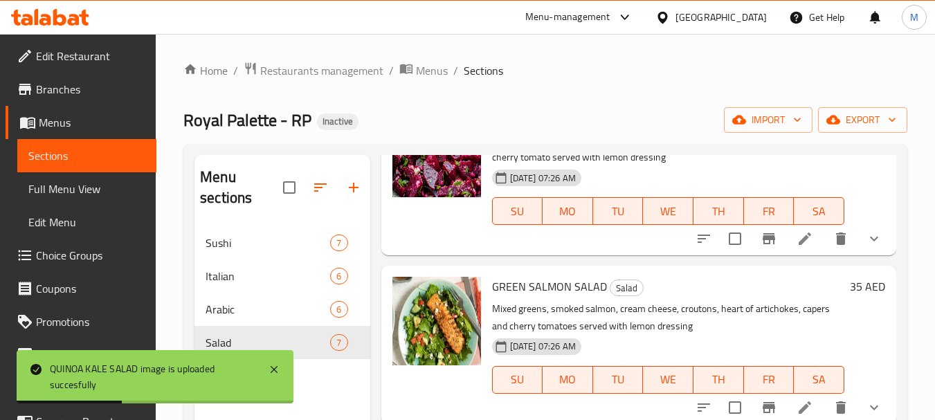
scroll to position [194, 0]
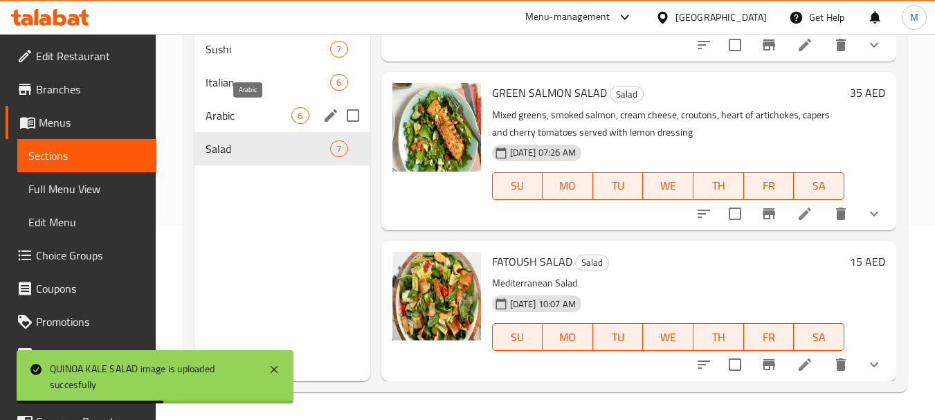
click at [224, 113] on span "Arabic" at bounding box center [248, 115] width 86 height 17
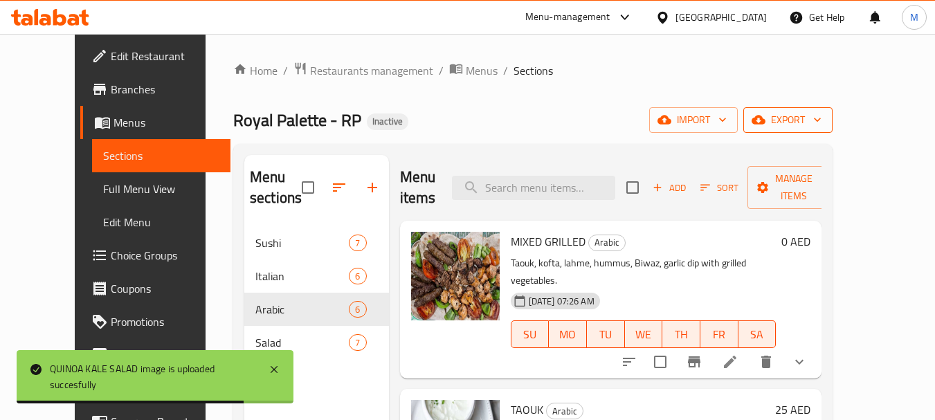
click at [821, 120] on span "export" at bounding box center [787, 119] width 67 height 17
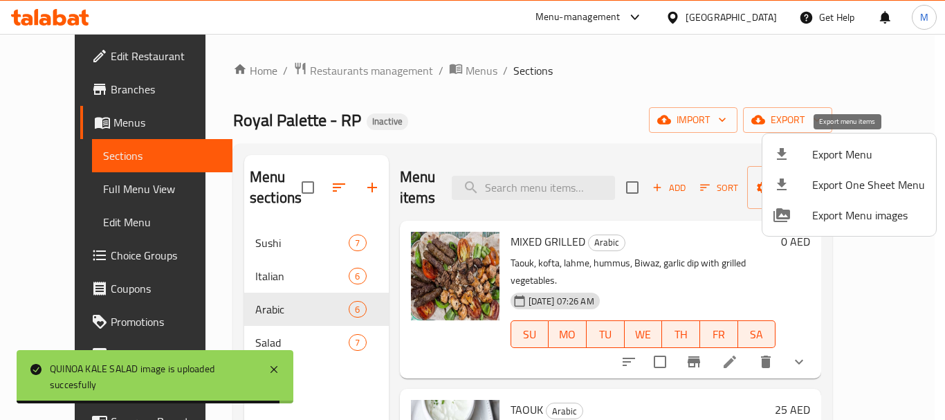
click at [795, 147] on div at bounding box center [793, 154] width 39 height 17
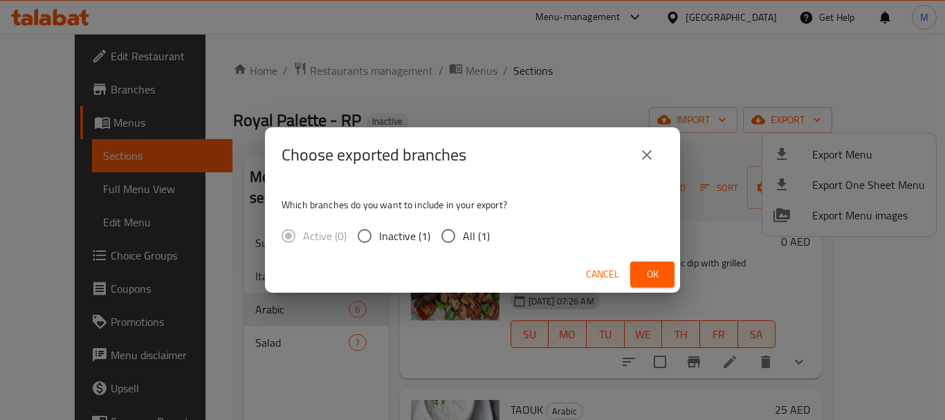
click at [455, 236] on input "All (1)" at bounding box center [448, 235] width 29 height 29
radio input "true"
click at [649, 276] on span "Ok" at bounding box center [652, 274] width 22 height 17
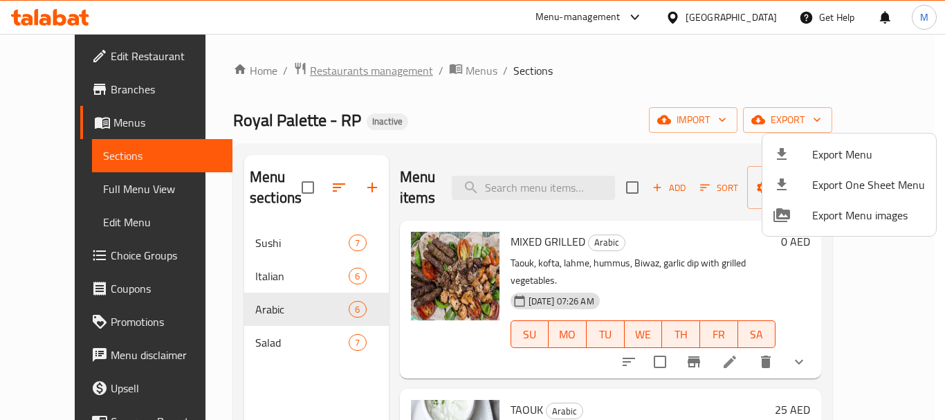
click at [335, 78] on div at bounding box center [472, 210] width 945 height 420
click at [335, 77] on span "Restaurants management" at bounding box center [371, 70] width 123 height 17
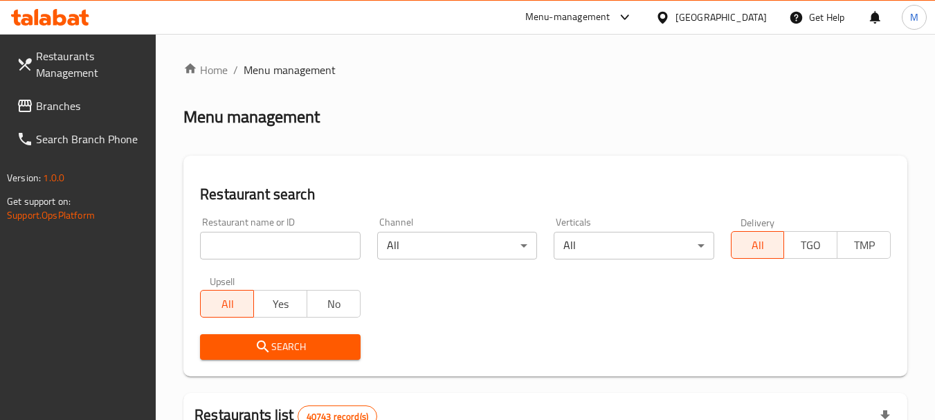
click at [722, 22] on div "United Arab Emirates" at bounding box center [720, 17] width 91 height 15
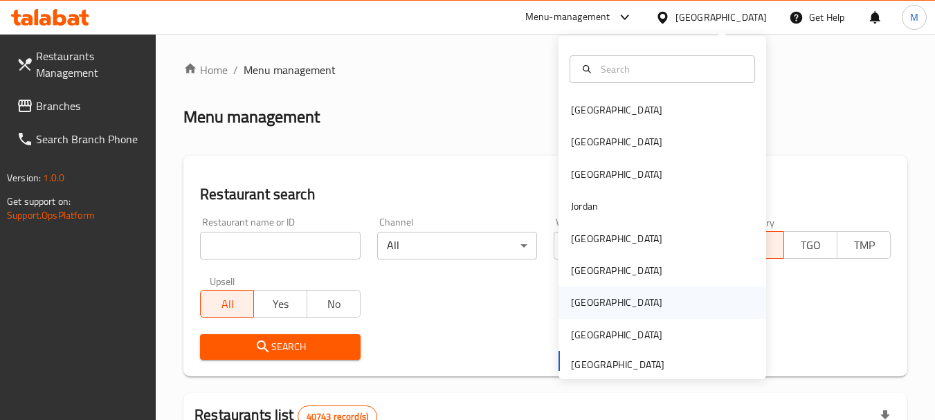
click at [585, 301] on div "[GEOGRAPHIC_DATA]" at bounding box center [616, 302] width 113 height 32
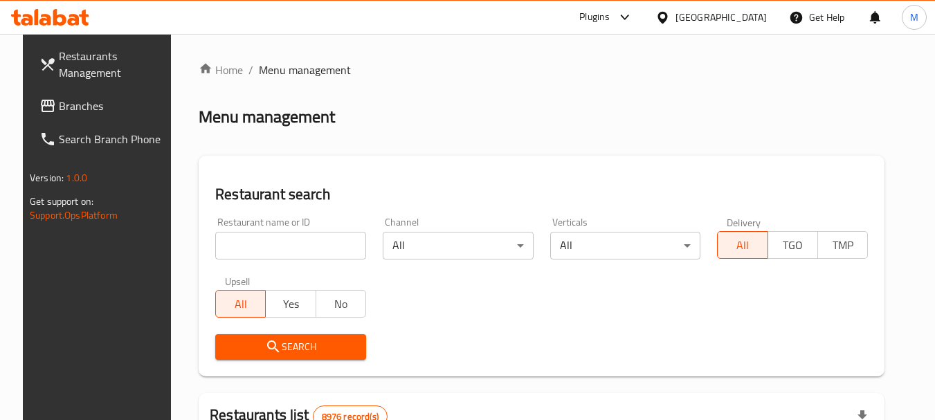
click at [284, 253] on input "search" at bounding box center [290, 246] width 151 height 28
paste input "703988"
type input "703988"
click at [273, 338] on span "Search" at bounding box center [290, 346] width 129 height 17
click at [273, 338] on div at bounding box center [467, 210] width 935 height 420
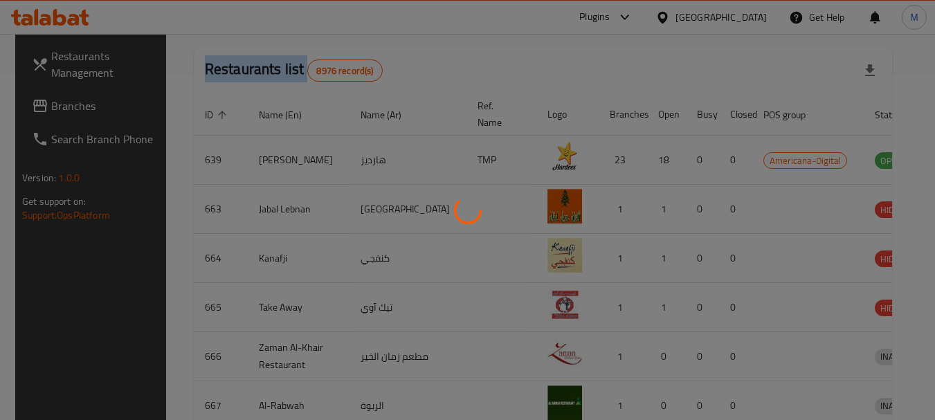
scroll to position [197, 0]
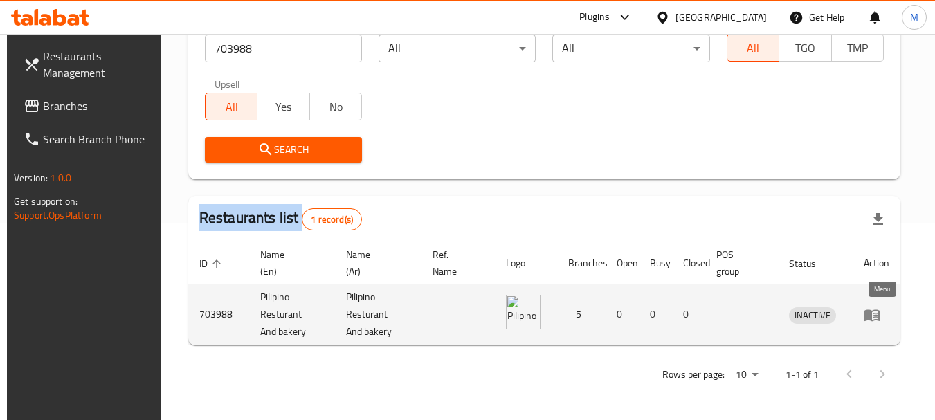
click at [879, 315] on icon "enhanced table" at bounding box center [871, 314] width 17 height 17
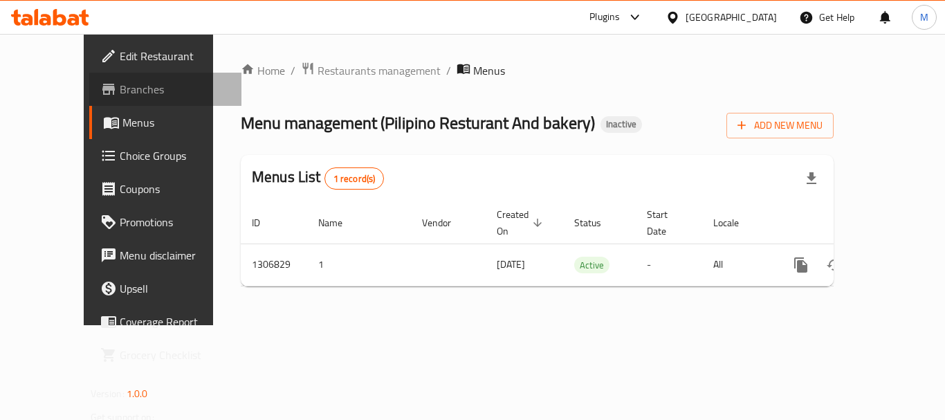
click at [120, 83] on span "Branches" at bounding box center [175, 89] width 111 height 17
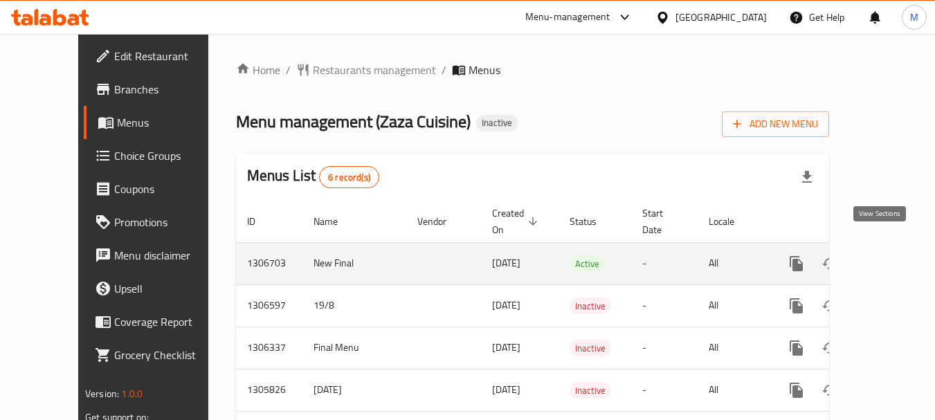
click at [888, 255] on icon "enhanced table" at bounding box center [896, 263] width 17 height 17
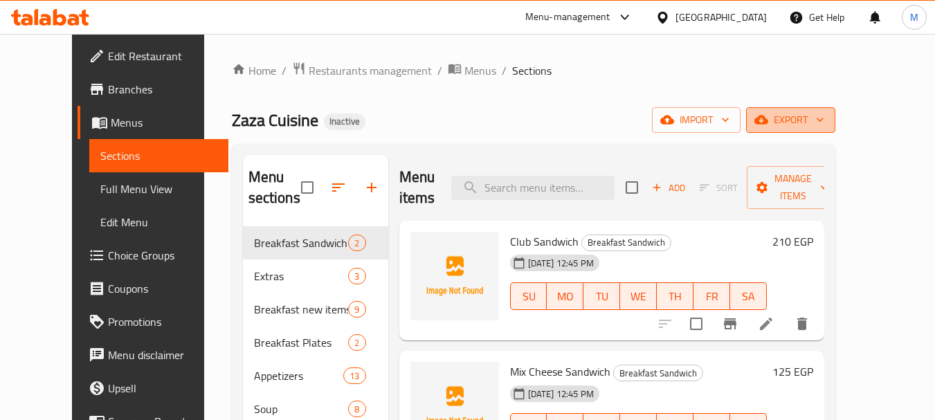
click at [835, 132] on button "export" at bounding box center [790, 120] width 89 height 26
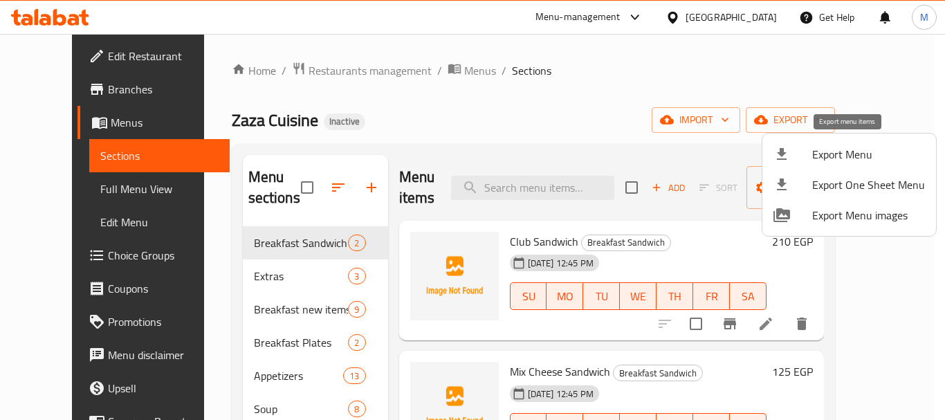
click at [842, 150] on span "Export Menu" at bounding box center [868, 154] width 113 height 17
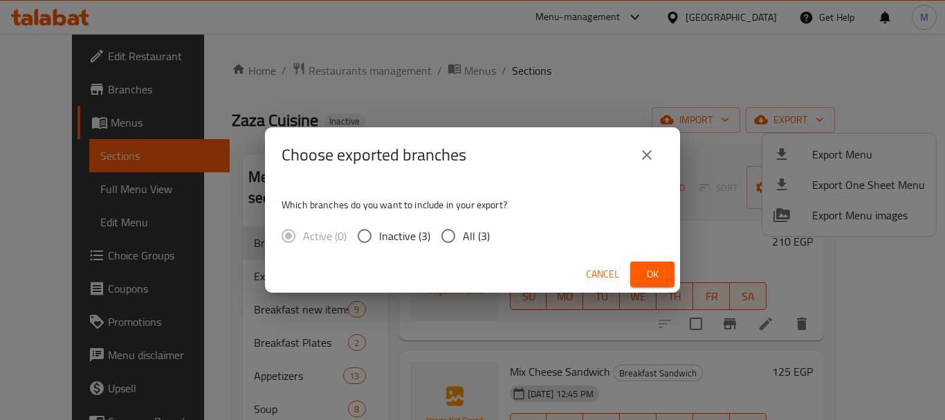
click at [447, 233] on input "All (3)" at bounding box center [448, 235] width 29 height 29
radio input "true"
drag, startPoint x: 649, startPoint y: 275, endPoint x: 610, endPoint y: 245, distance: 48.8
click at [643, 271] on span "Ok" at bounding box center [652, 274] width 22 height 17
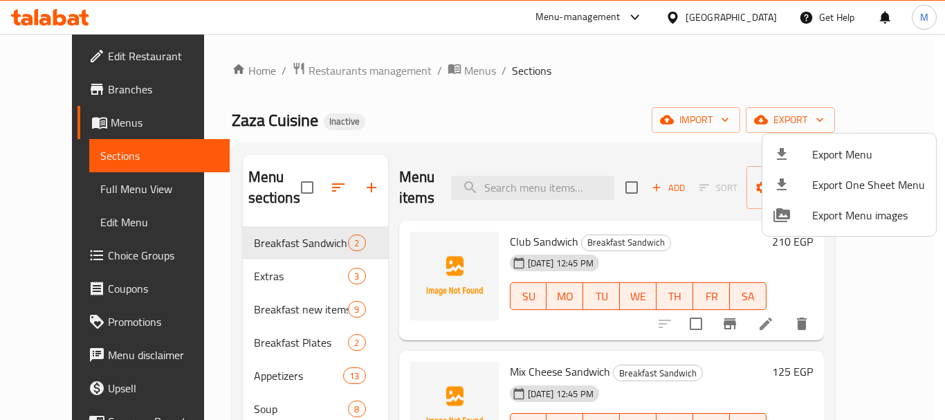
click at [47, 97] on div at bounding box center [472, 210] width 945 height 420
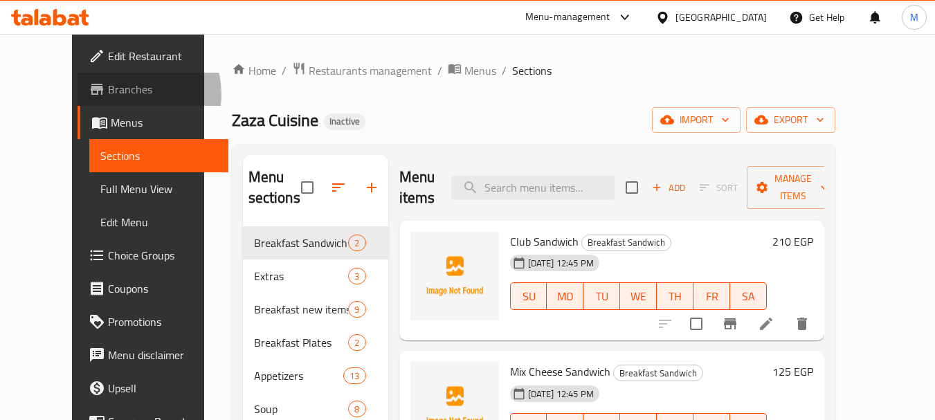
click at [108, 94] on span "Branches" at bounding box center [162, 89] width 109 height 17
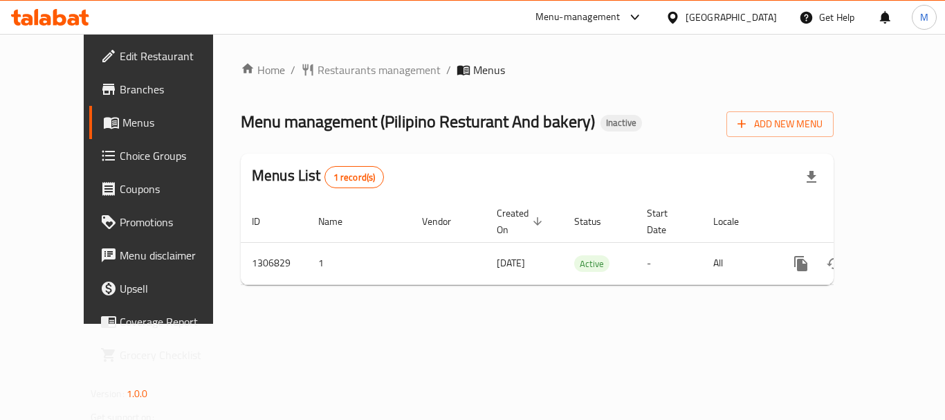
click at [120, 89] on span "Branches" at bounding box center [175, 89] width 111 height 17
